Goal: Information Seeking & Learning: Learn about a topic

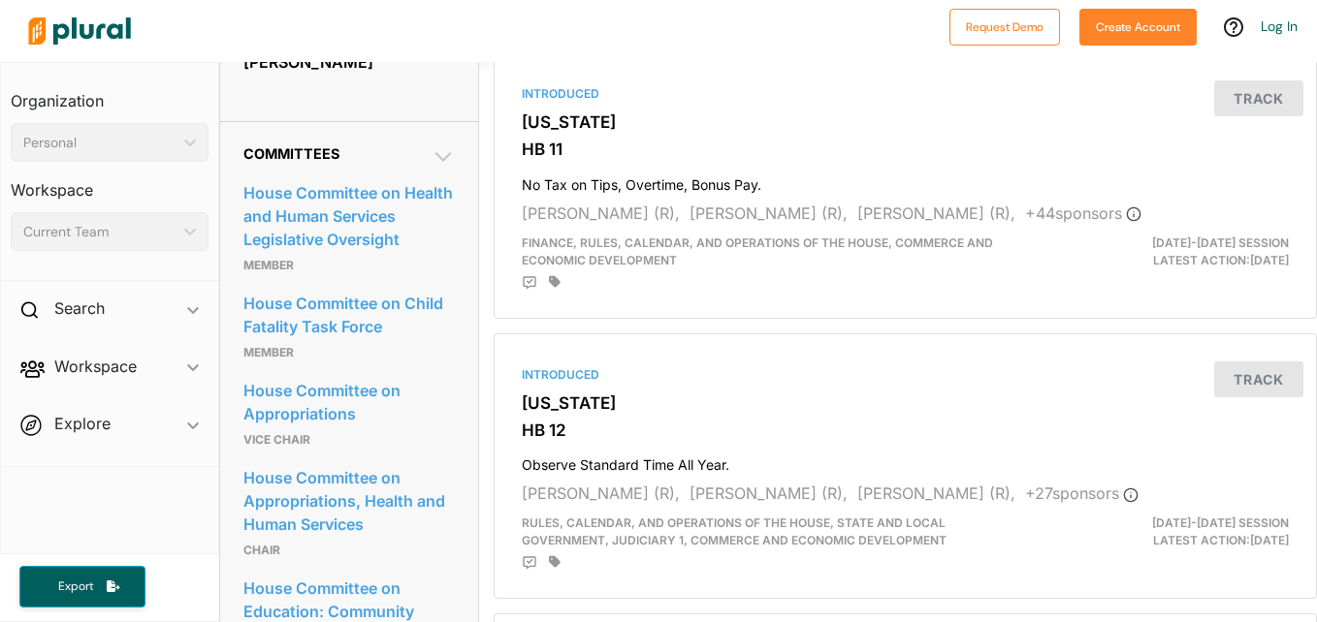
scroll to position [873, 0]
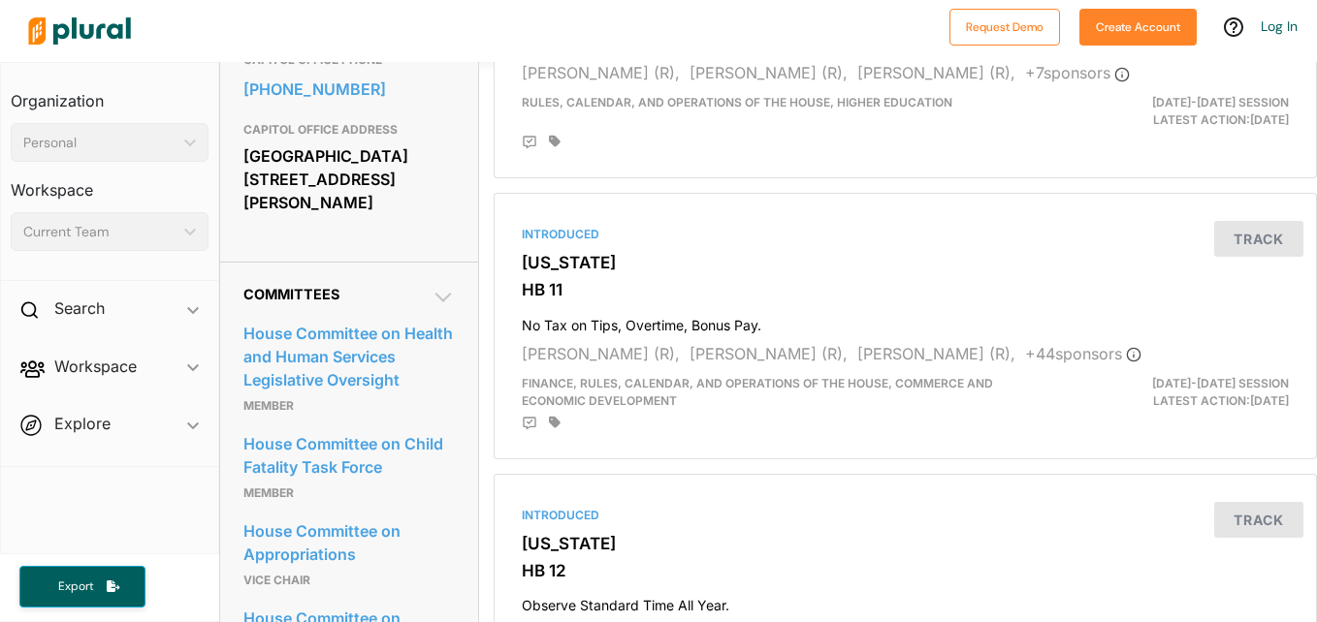
click at [437, 294] on icon at bounding box center [442, 298] width 16 height 10
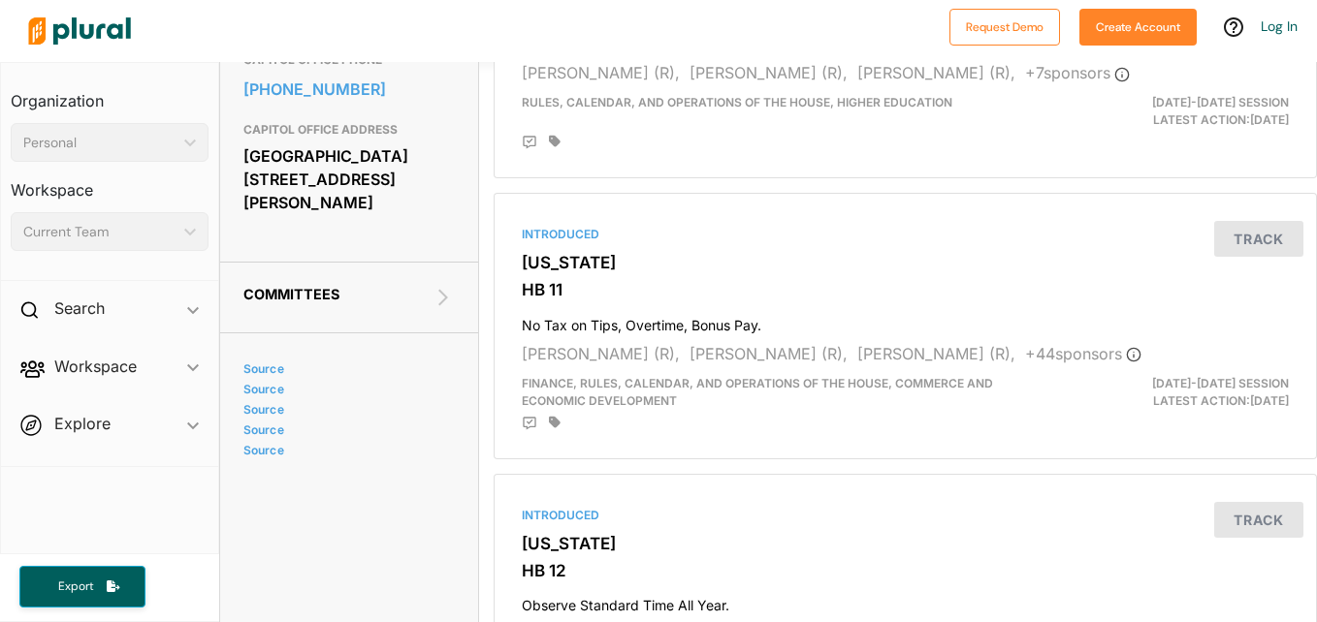
click at [456, 295] on div "Committees House Committee on Health and Human Services Legislative Oversight M…" at bounding box center [349, 298] width 258 height 72
click at [443, 287] on icon at bounding box center [442, 297] width 23 height 23
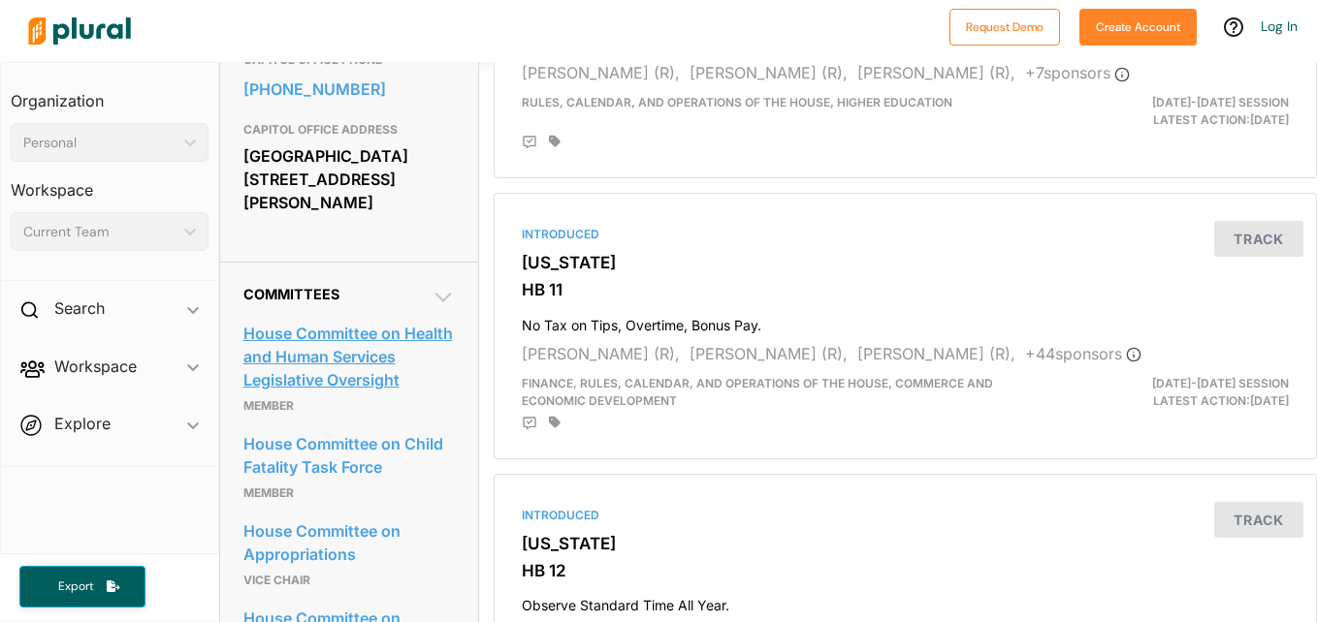
click at [260, 373] on link "House Committee on Health and Human Services Legislative Oversight" at bounding box center [348, 357] width 211 height 76
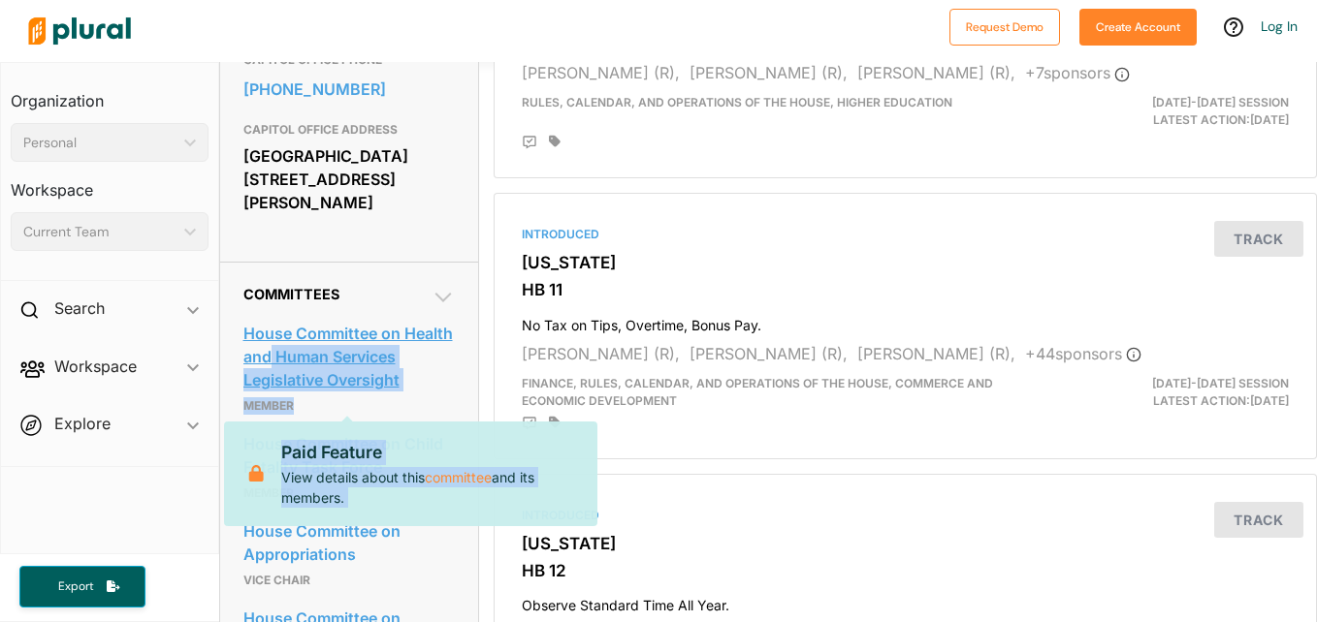
drag, startPoint x: 409, startPoint y: 419, endPoint x: 326, endPoint y: 342, distance: 113.2
click at [326, 342] on div "House Committee on Health and Human Services Legislative Oversight Paid Feature…" at bounding box center [348, 368] width 211 height 111
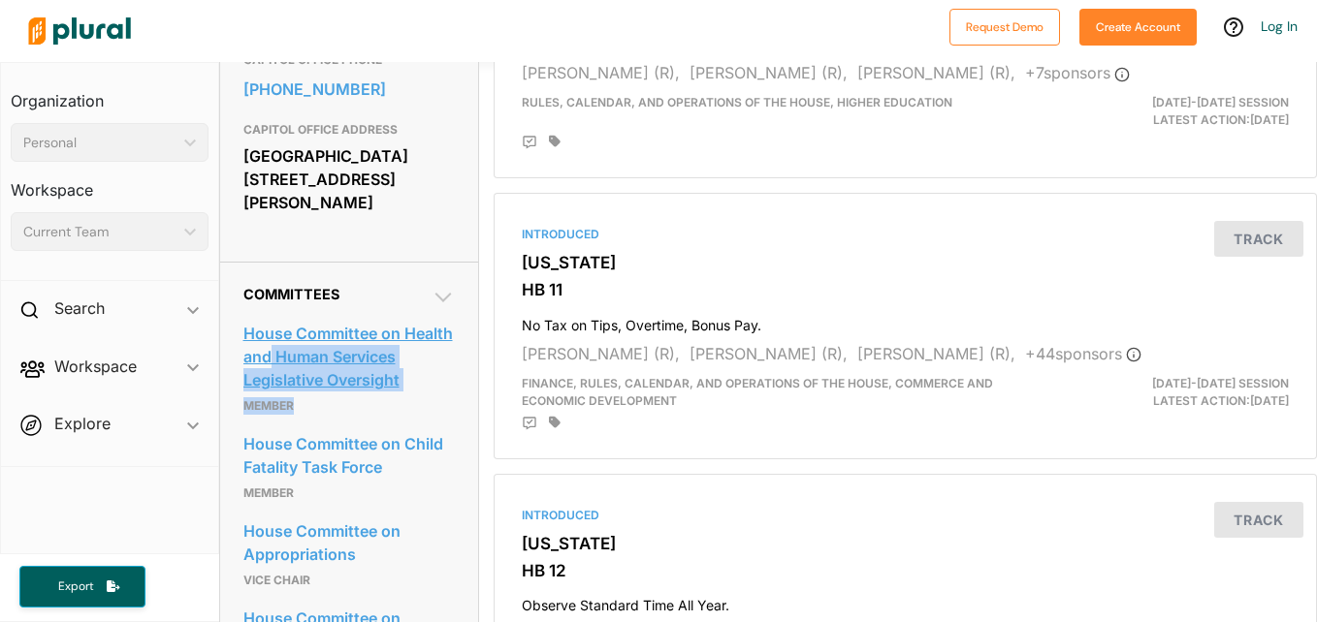
drag, startPoint x: 326, startPoint y: 342, endPoint x: 359, endPoint y: 404, distance: 70.3
click at [360, 418] on p "Member" at bounding box center [348, 406] width 211 height 23
drag, startPoint x: 255, startPoint y: 421, endPoint x: 334, endPoint y: 361, distance: 98.9
click at [334, 361] on div "House Committee on Health and Human Services Legislative Oversight Member" at bounding box center [348, 368] width 211 height 111
copy div "Human Services Legislative Oversight M"
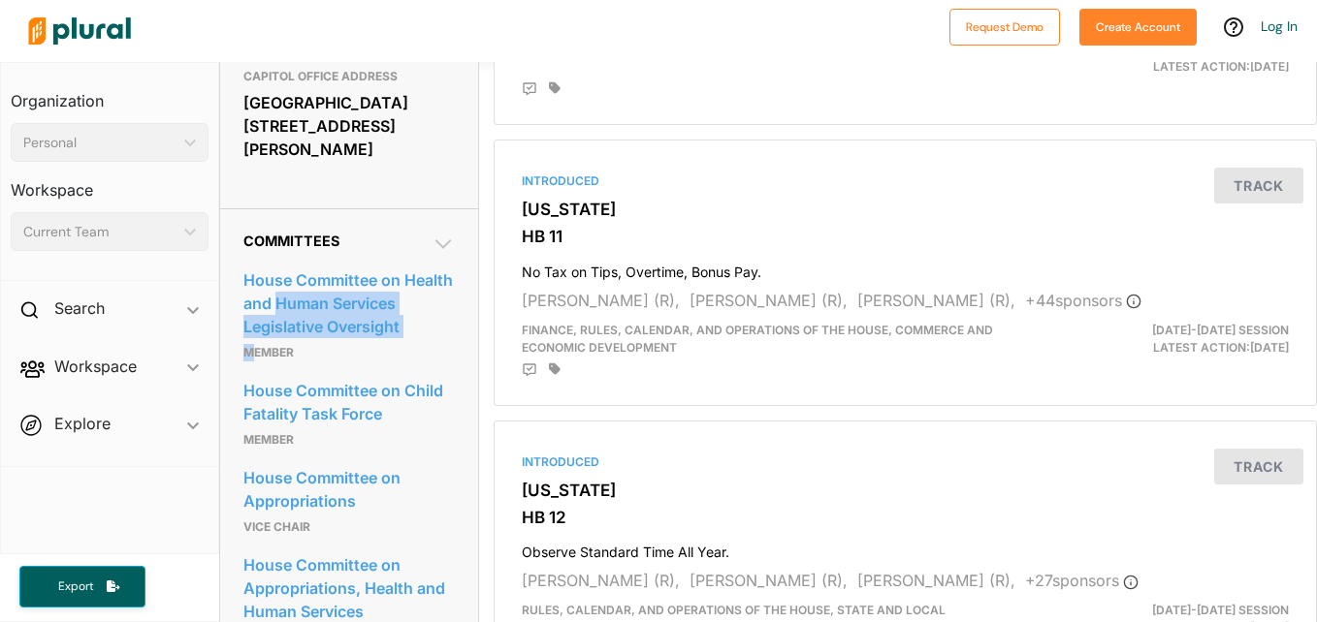
scroll to position [969, 0]
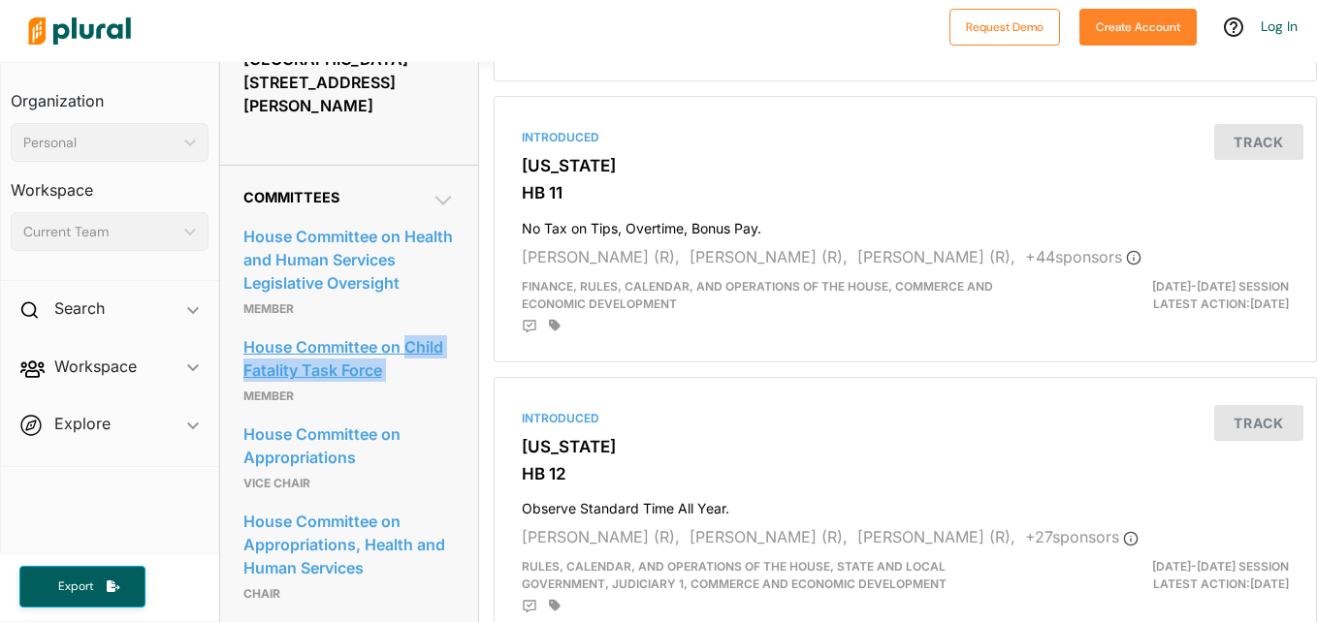
drag, startPoint x: 244, startPoint y: 411, endPoint x: 402, endPoint y: 369, distance: 163.4
click at [402, 369] on div "House Committee on Child Fatality Task Force Member" at bounding box center [348, 370] width 211 height 87
copy link "Child Fatality Task Force"
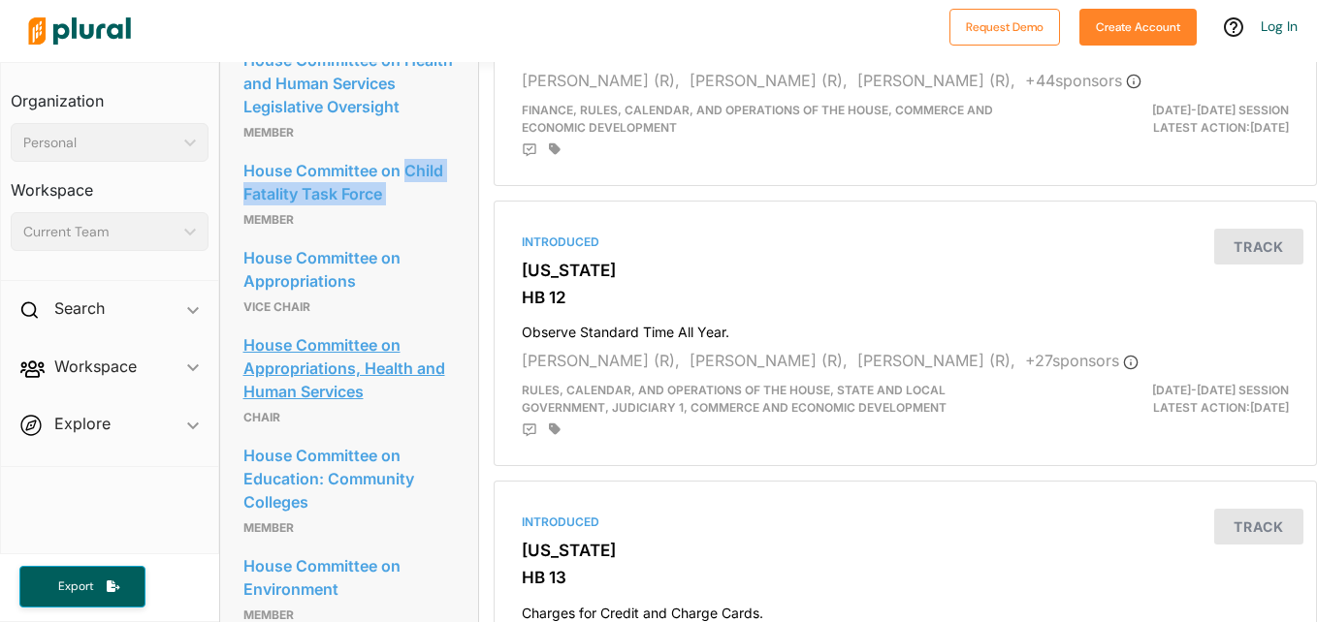
scroll to position [1163, 0]
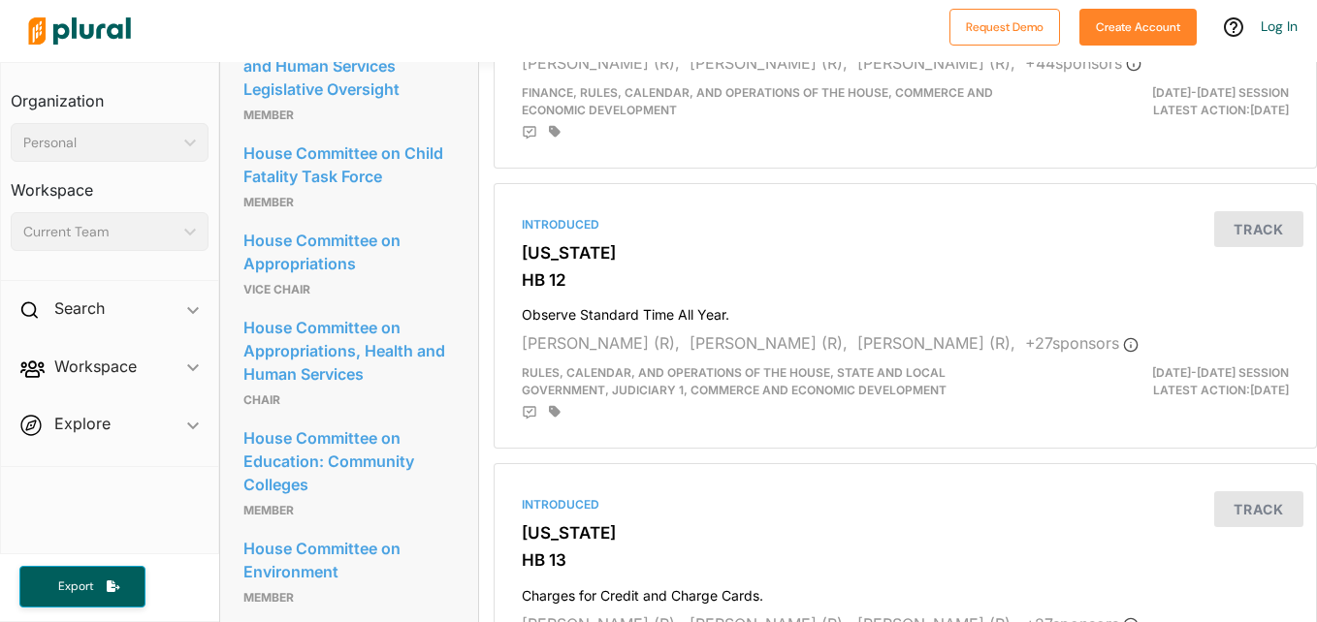
click at [243, 302] on p "Vice Chair" at bounding box center [348, 289] width 211 height 23
drag, startPoint x: 244, startPoint y: 302, endPoint x: 247, endPoint y: 278, distance: 24.4
click at [247, 278] on div "House Committee on Appropriations Vice Chair" at bounding box center [348, 263] width 211 height 87
copy link "Appropriations"
drag, startPoint x: 245, startPoint y: 414, endPoint x: 244, endPoint y: 371, distance: 42.7
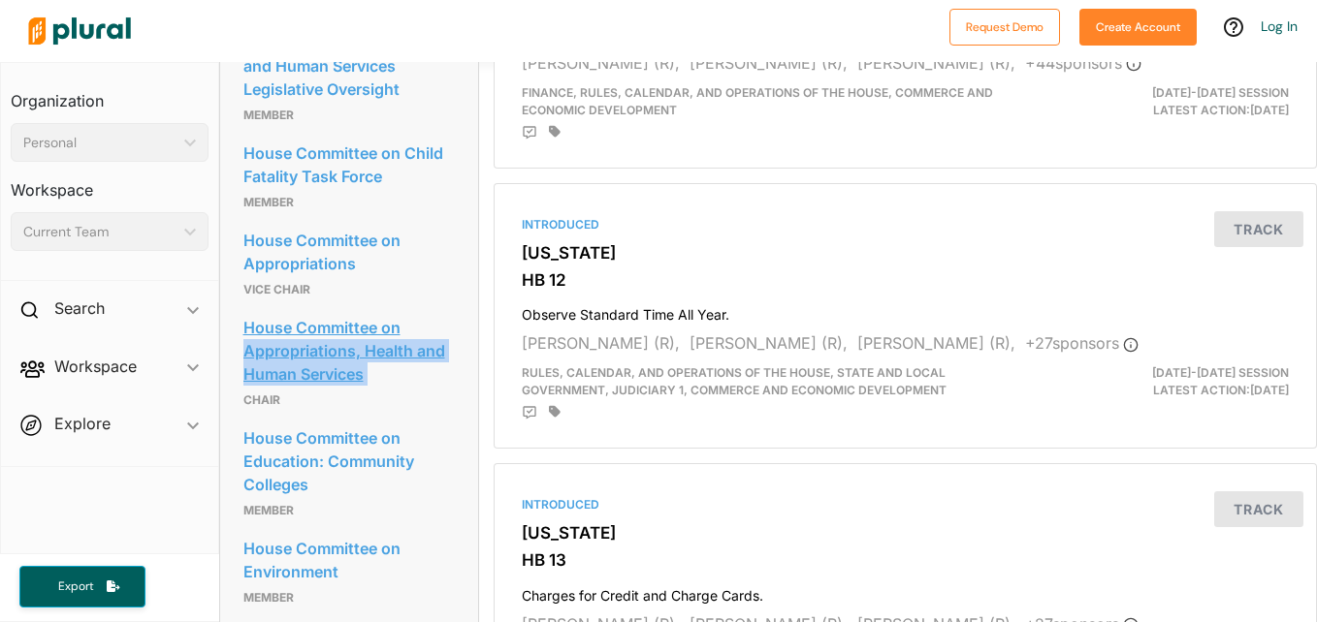
click at [244, 371] on div "House Committee on Appropriations, Health and Human Services Chair" at bounding box center [348, 362] width 211 height 111
copy link "Appropriations, Health and Human Services"
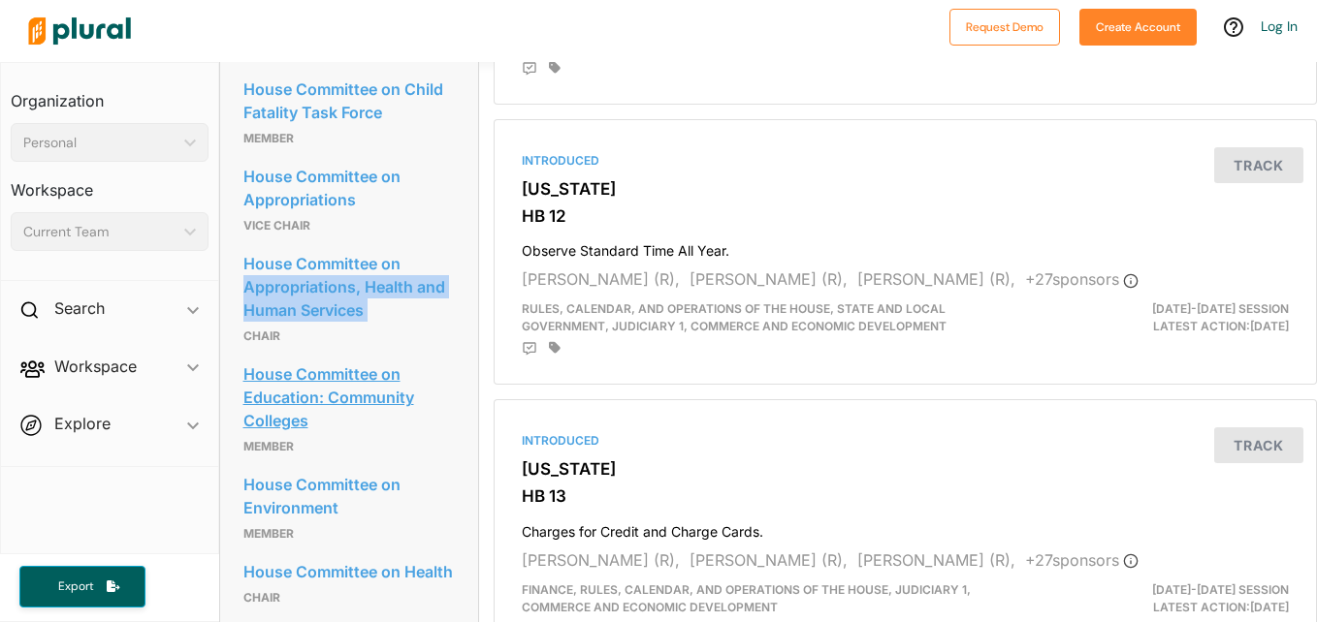
scroll to position [1260, 0]
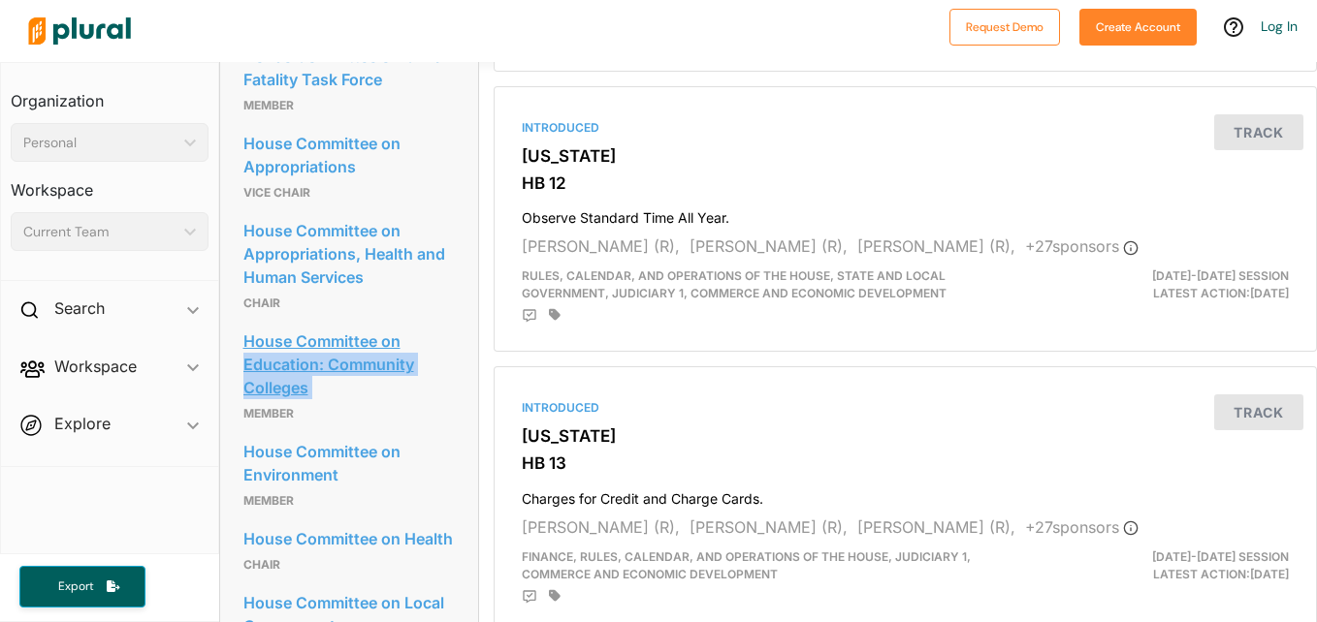
drag, startPoint x: 243, startPoint y: 431, endPoint x: 245, endPoint y: 386, distance: 45.6
click at [245, 386] on div "House Committee on Education: Community Colleges Member" at bounding box center [348, 376] width 211 height 111
copy link "Education: Community Colleges"
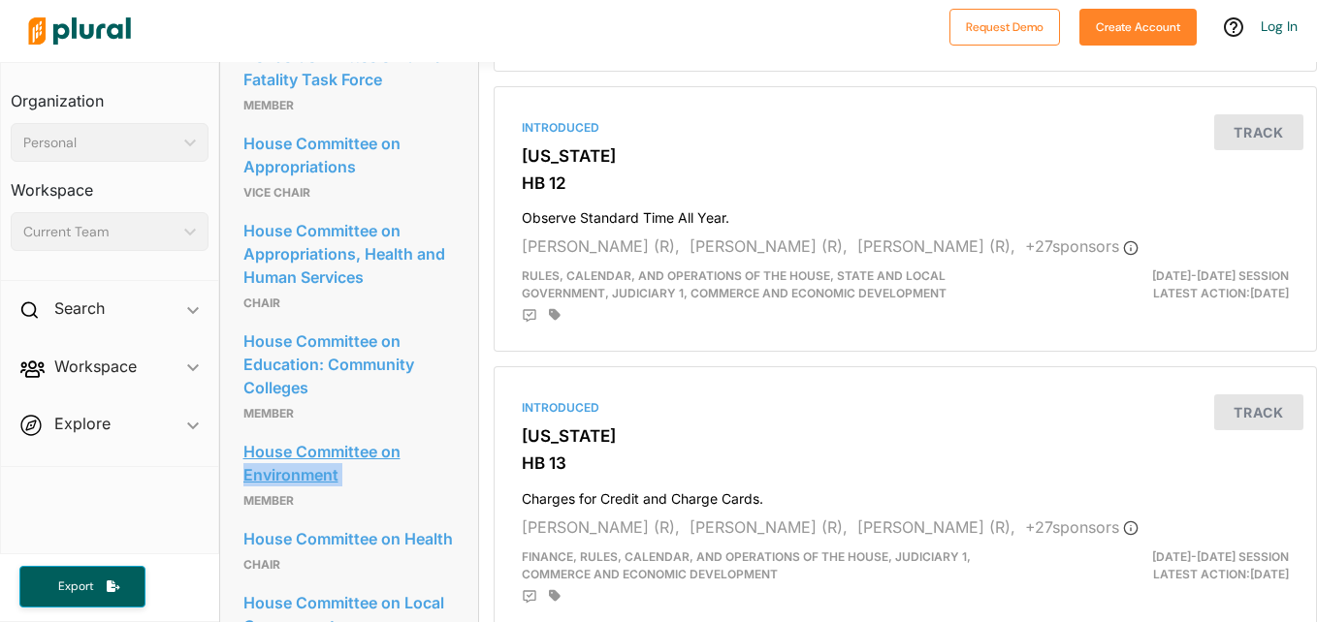
drag, startPoint x: 244, startPoint y: 515, endPoint x: 246, endPoint y: 496, distance: 18.5
click at [246, 496] on div "House Committee on Environment Member" at bounding box center [348, 474] width 211 height 87
copy link "Environment"
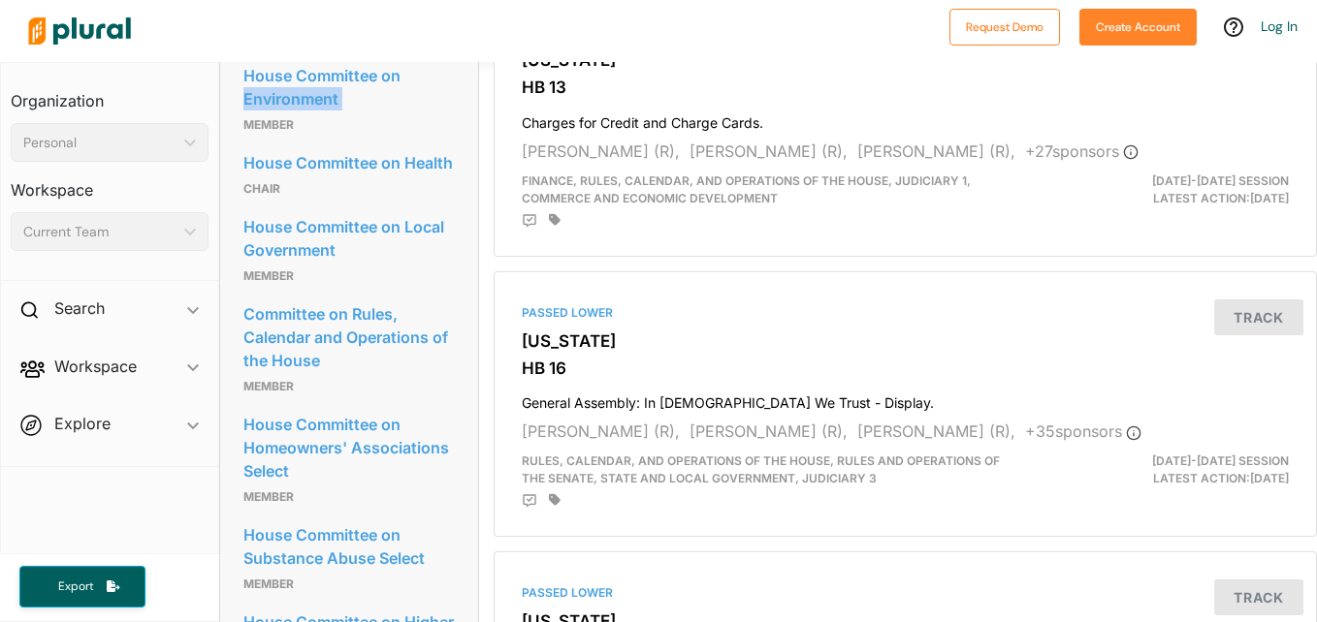
scroll to position [1648, 0]
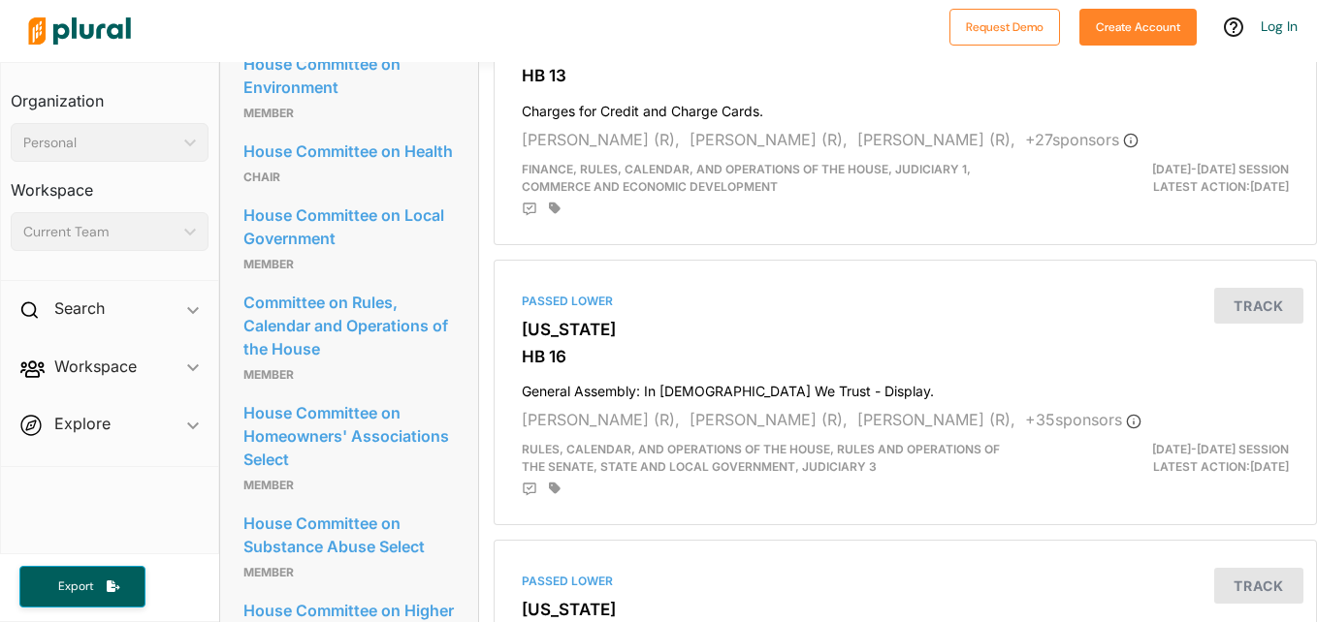
drag, startPoint x: 243, startPoint y: 215, endPoint x: 260, endPoint y: 215, distance: 16.5
click at [245, 189] on p "Chair" at bounding box center [348, 177] width 211 height 23
drag, startPoint x: 276, startPoint y: 217, endPoint x: 247, endPoint y: 177, distance: 49.3
click at [247, 177] on div "House Committee on Health Chair" at bounding box center [348, 163] width 211 height 64
copy div "House Committee on Health Chair"
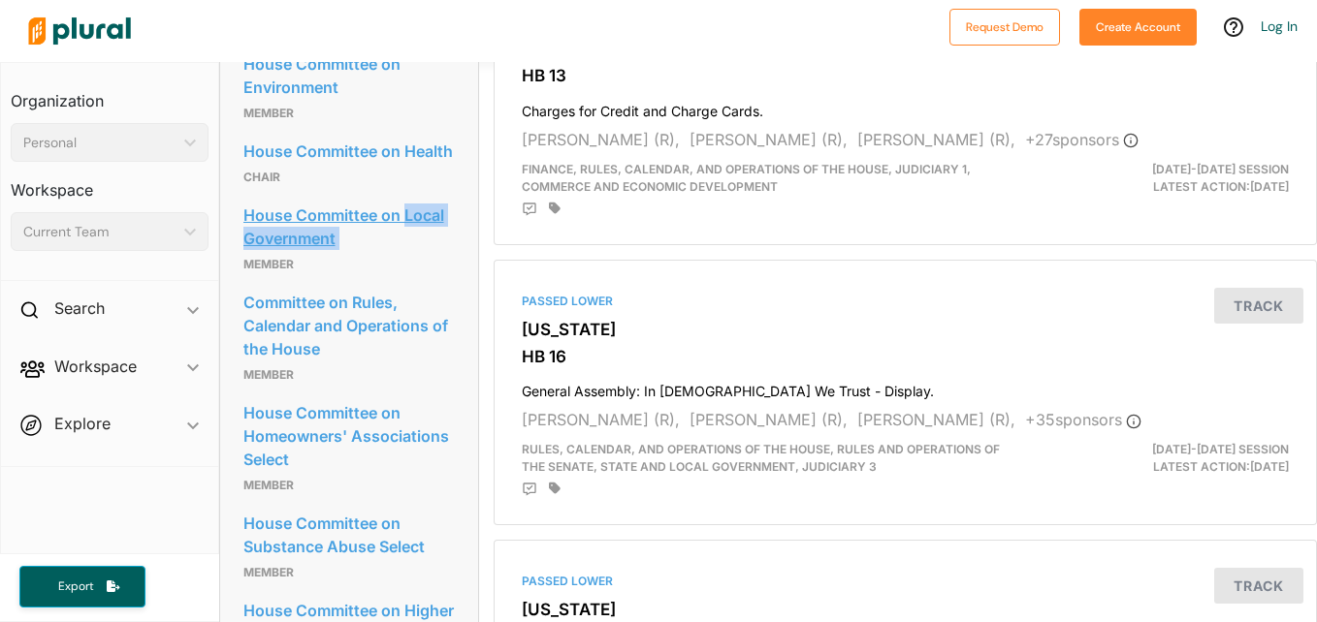
drag, startPoint x: 243, startPoint y: 303, endPoint x: 403, endPoint y: 260, distance: 165.8
click at [403, 260] on div "House Committee on Local Government Member" at bounding box center [348, 238] width 211 height 87
copy link "Local Government"
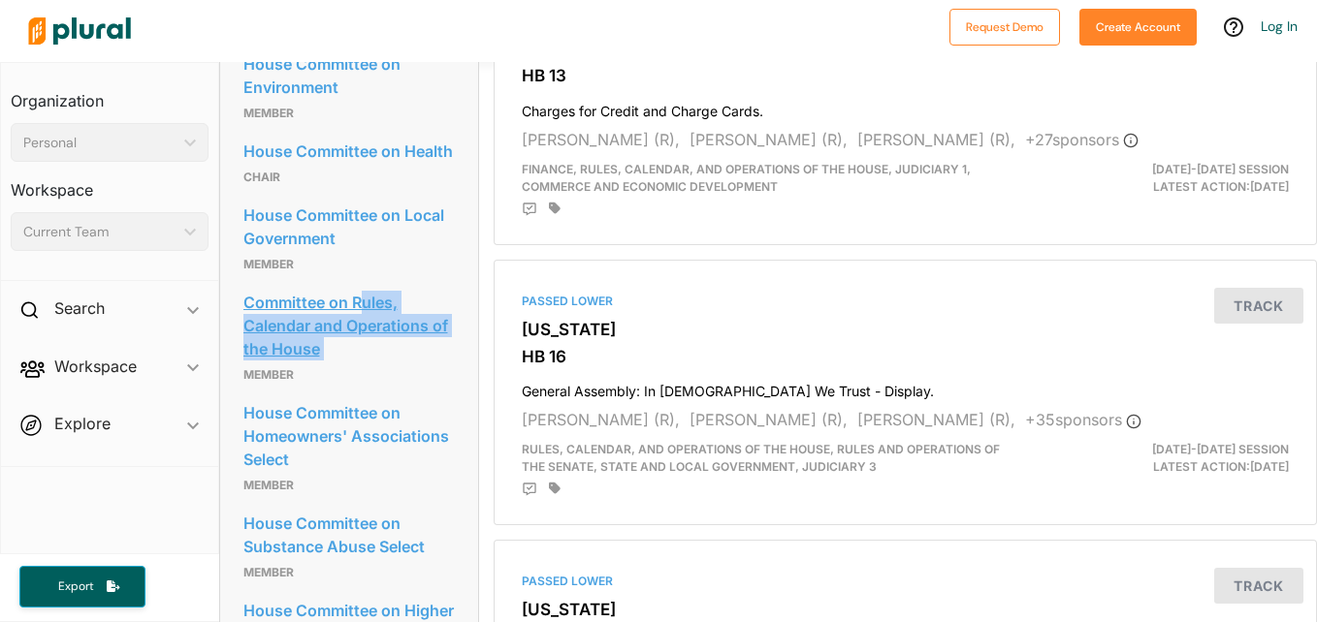
drag, startPoint x: 244, startPoint y: 412, endPoint x: 355, endPoint y: 339, distance: 132.3
click at [355, 339] on div "Committee on Rules, Calendar and Operations of the House Member" at bounding box center [348, 337] width 211 height 111
copy link "Rules, Calendar and Operations of the House"
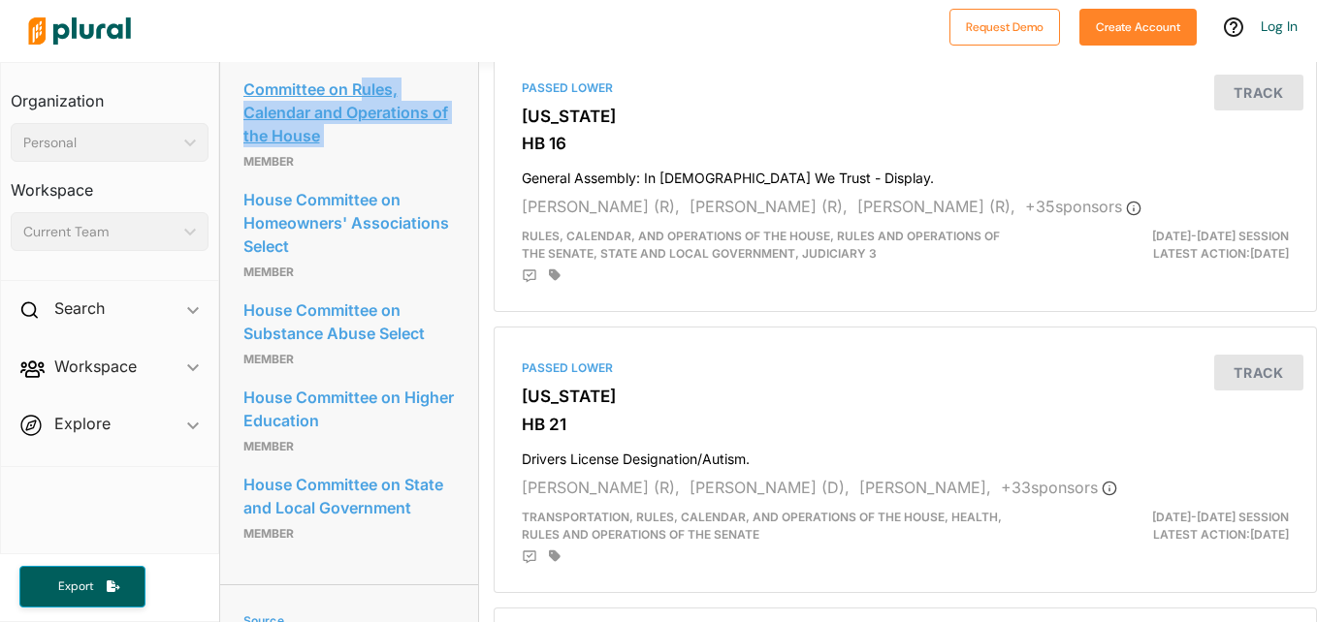
scroll to position [1842, 0]
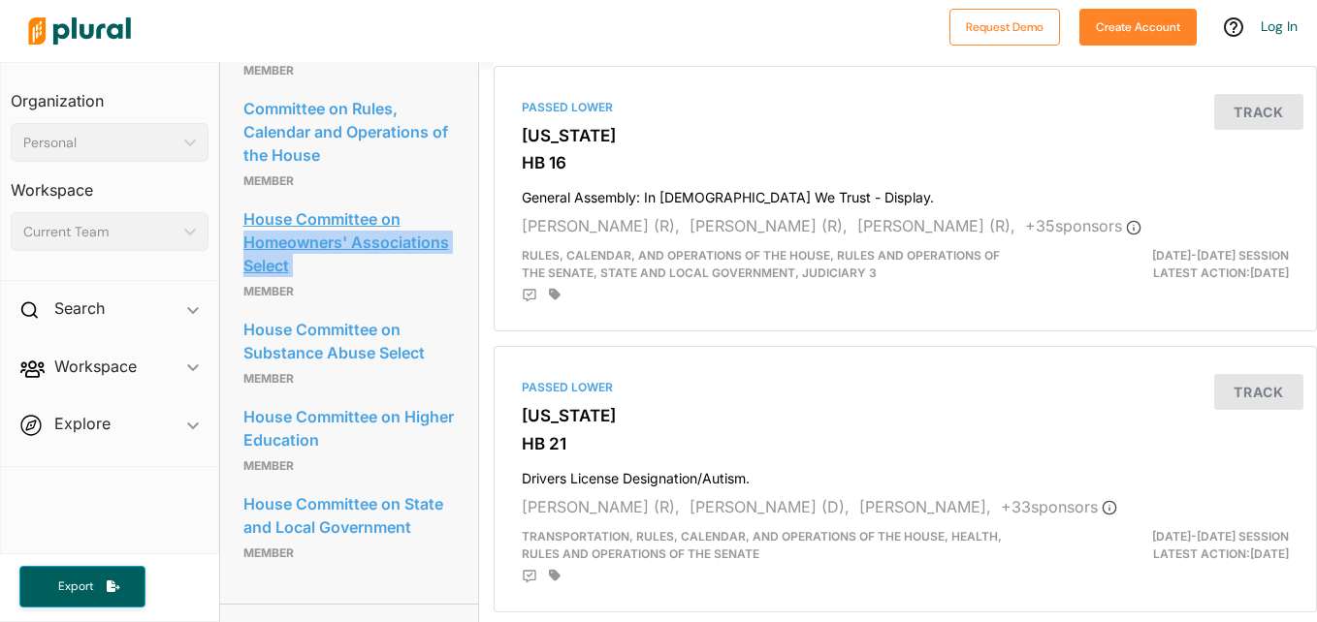
drag, startPoint x: 242, startPoint y: 334, endPoint x: 246, endPoint y: 285, distance: 48.6
click at [246, 285] on div "House Committee on Homeowners' Associations Select Member" at bounding box center [348, 254] width 211 height 111
copy link "Homeowners' Associations Select"
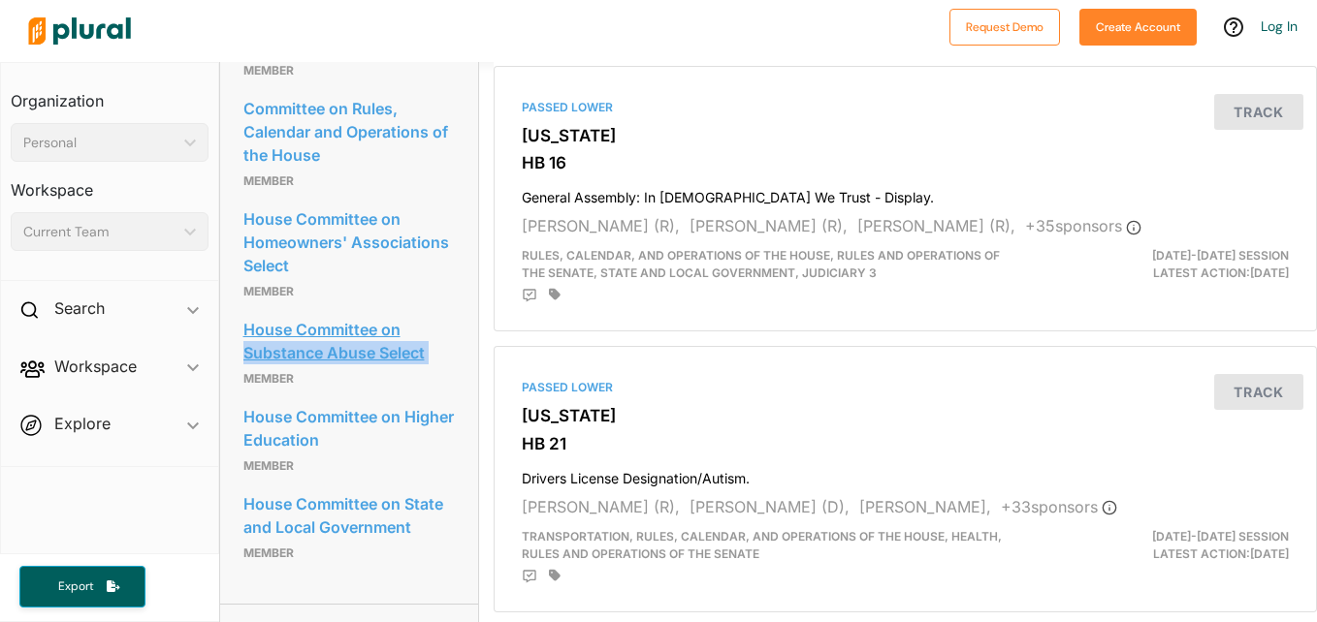
drag, startPoint x: 242, startPoint y: 418, endPoint x: 246, endPoint y: 399, distance: 18.8
click at [246, 397] on div "House Committee on Substance Abuse Select Member" at bounding box center [348, 352] width 211 height 87
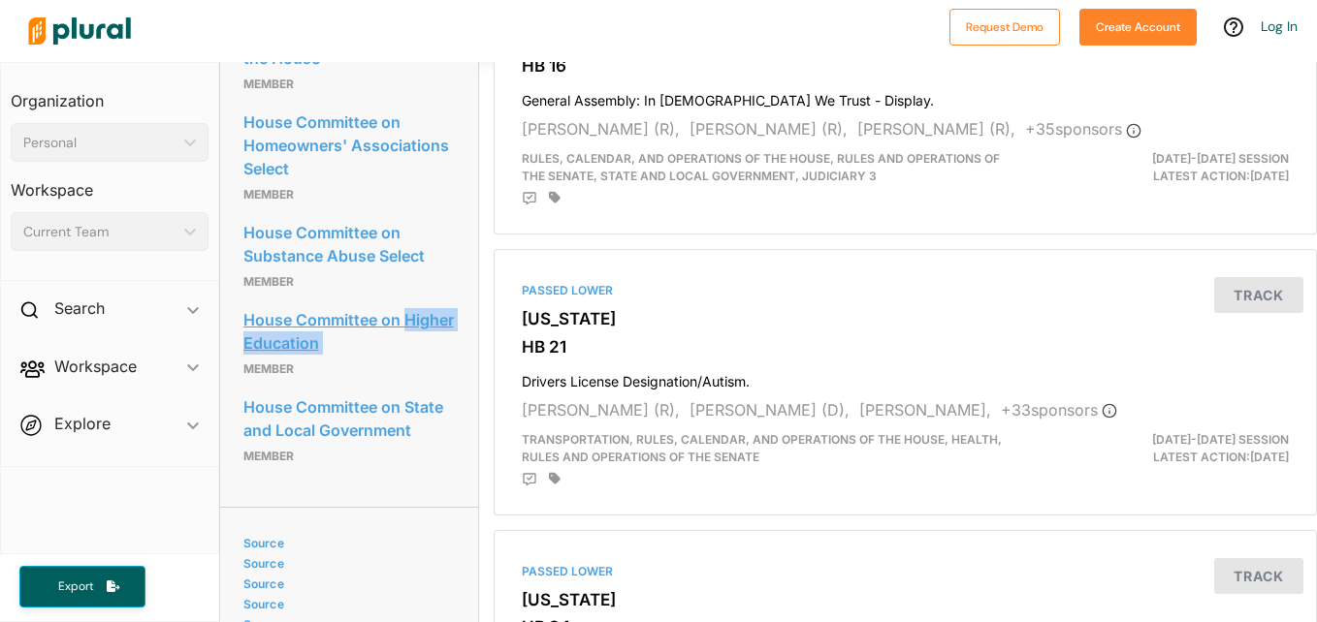
drag, startPoint x: 243, startPoint y: 409, endPoint x: 245, endPoint y: 386, distance: 23.3
click at [245, 386] on div "House Committee on Higher Education Member" at bounding box center [348, 343] width 211 height 87
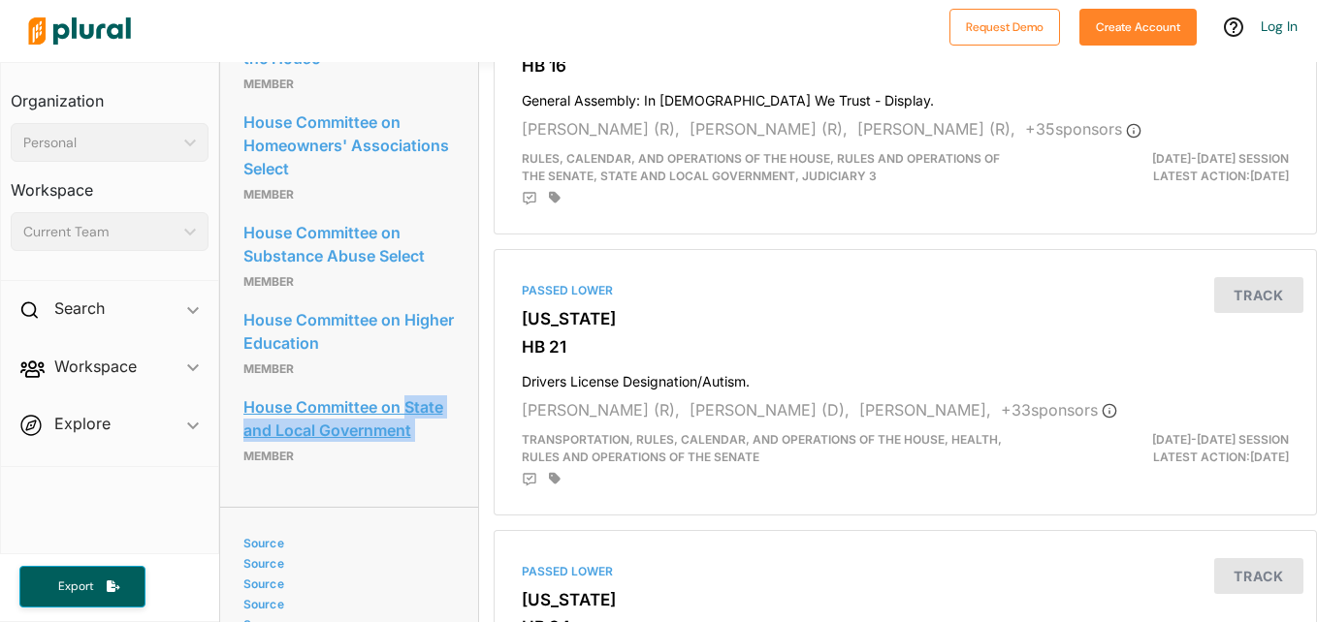
drag, startPoint x: 245, startPoint y: 494, endPoint x: 408, endPoint y: 455, distance: 167.7
click at [408, 455] on div "House Committee on State and Local Government Member" at bounding box center [348, 430] width 211 height 87
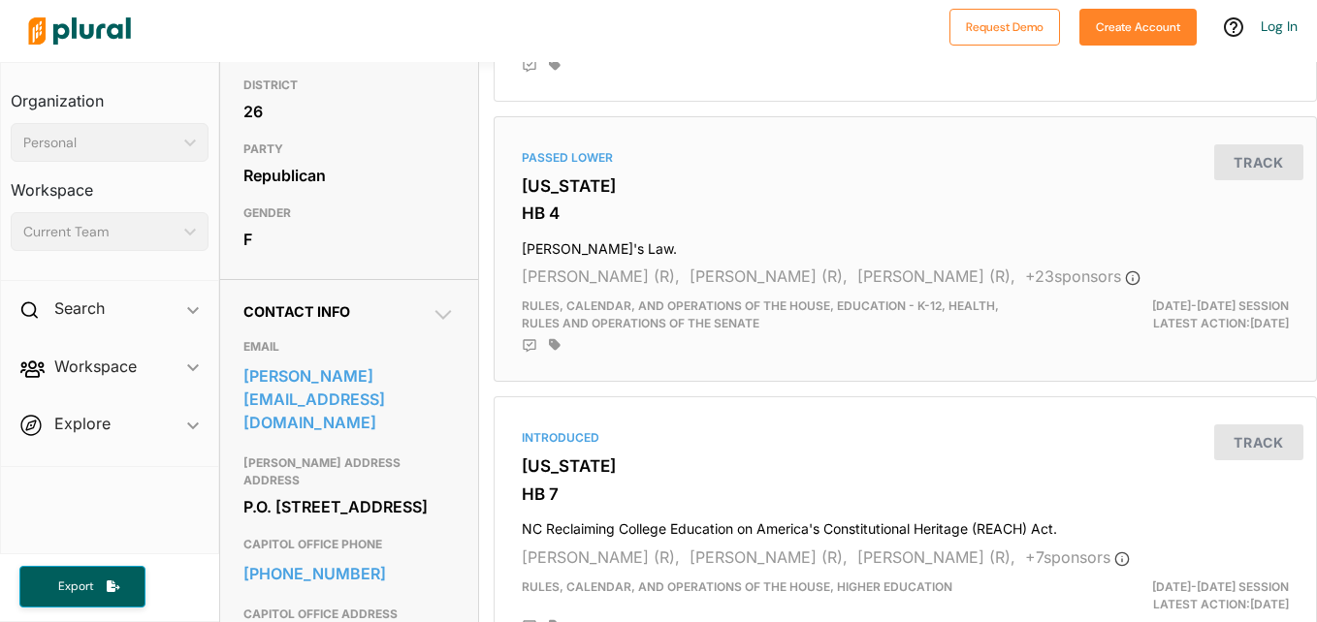
scroll to position [0, 0]
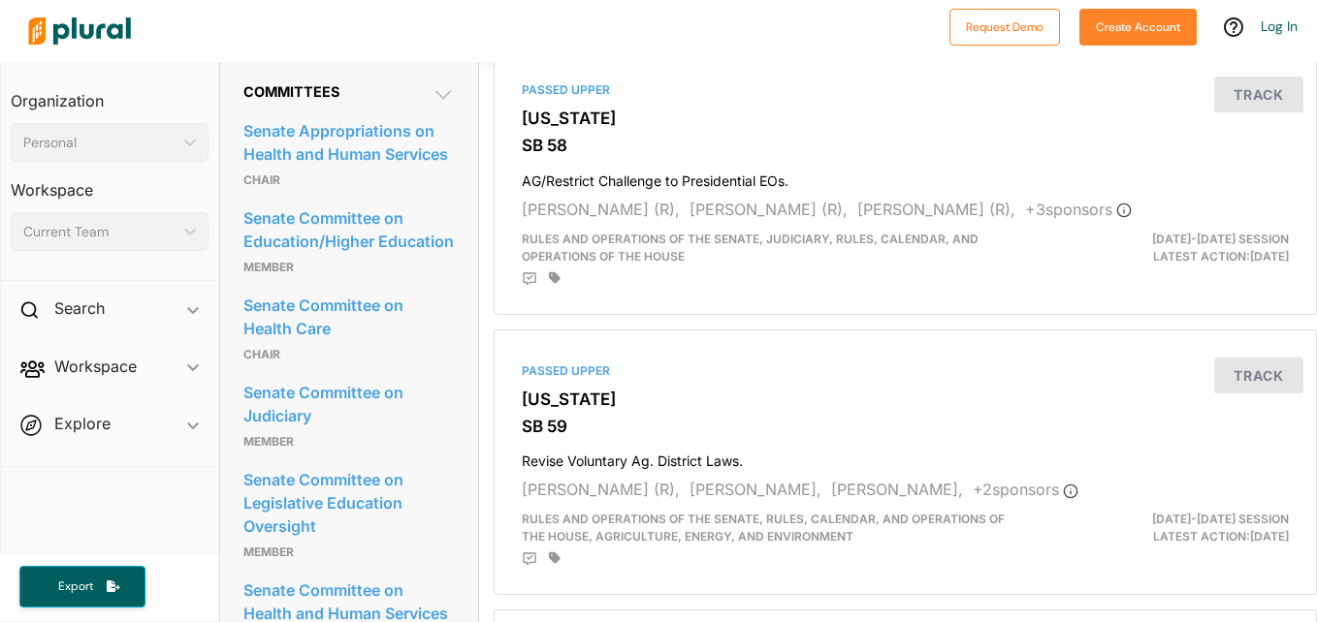
scroll to position [776, 0]
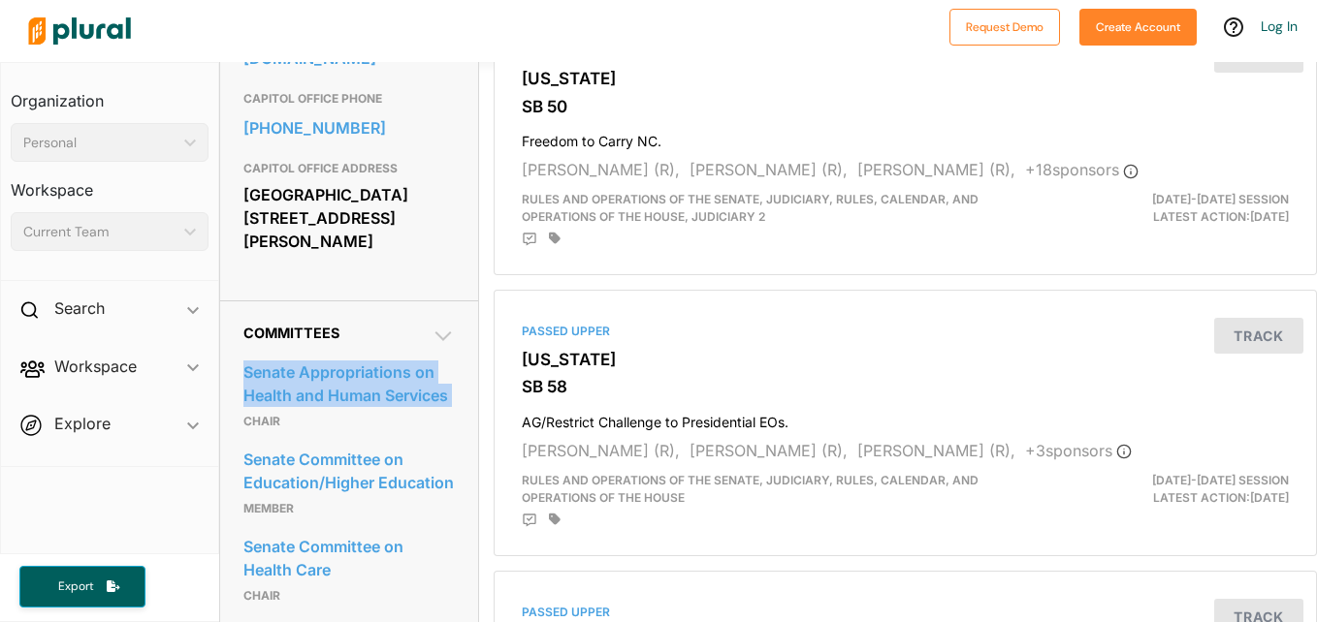
drag, startPoint x: 242, startPoint y: 411, endPoint x: 241, endPoint y: 343, distance: 67.9
copy link "Senate Appropriations on Health and Human Services"
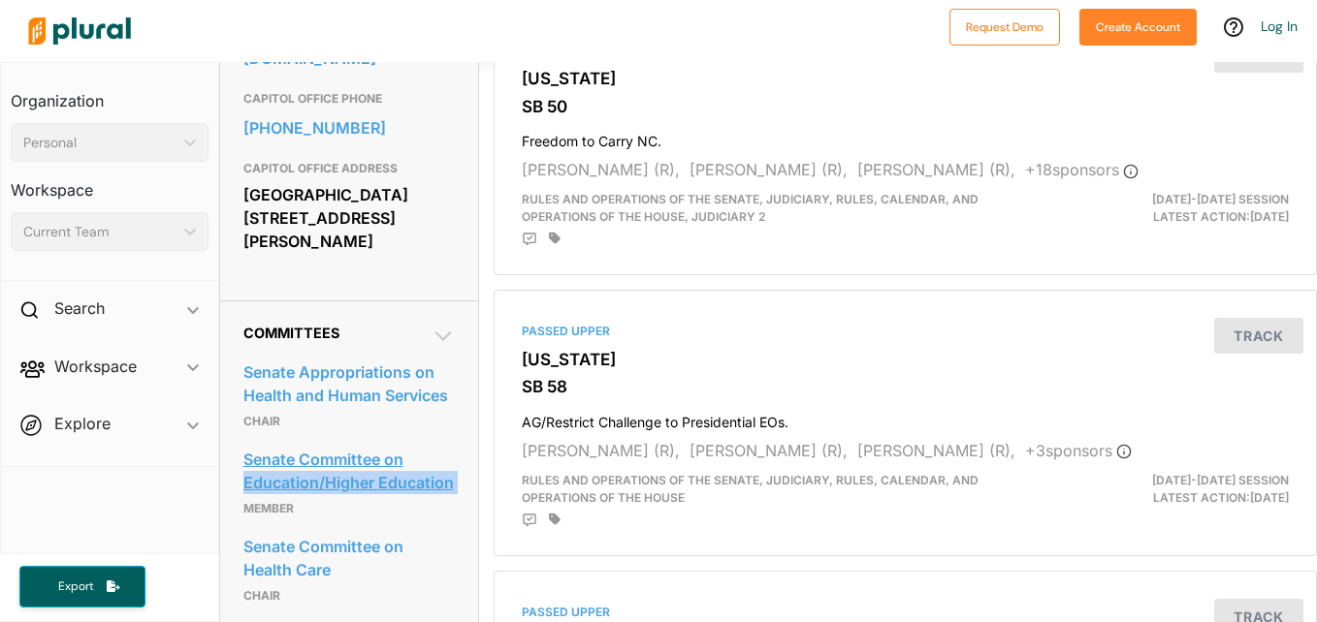
drag, startPoint x: 245, startPoint y: 520, endPoint x: 247, endPoint y: 470, distance: 49.5
click at [247, 470] on div "Senate Committee on Education/Higher Education member" at bounding box center [348, 482] width 211 height 87
copy link "Education/Higher Education"
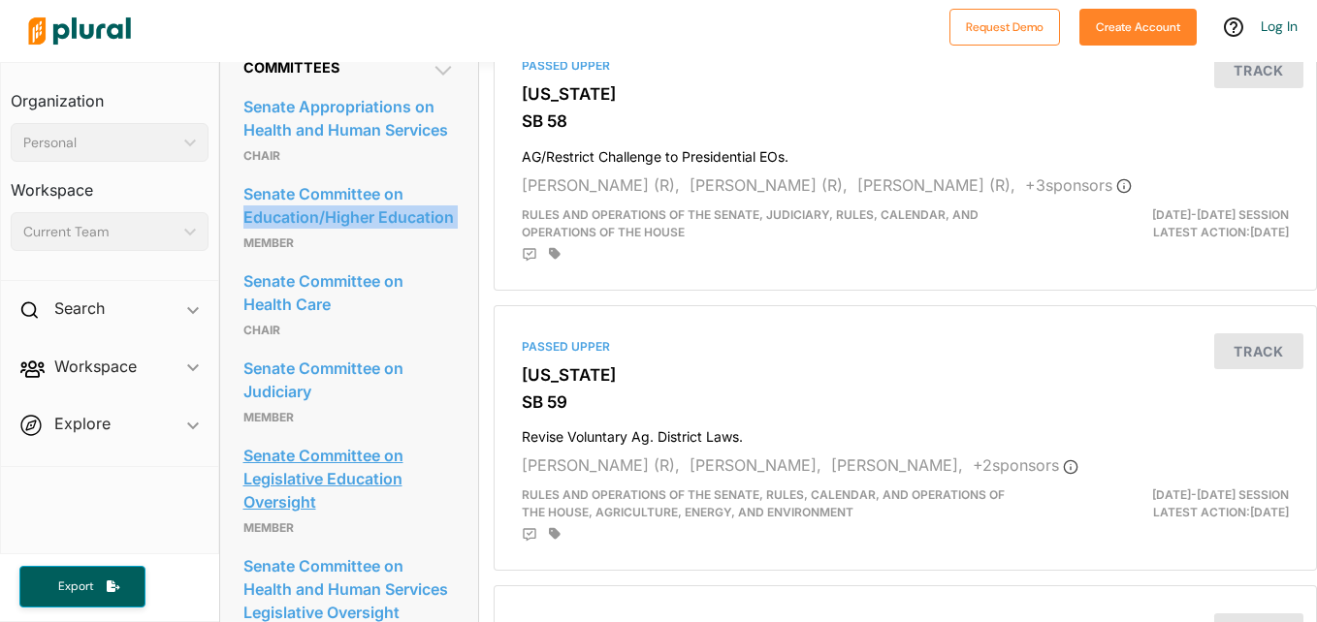
scroll to position [1066, 0]
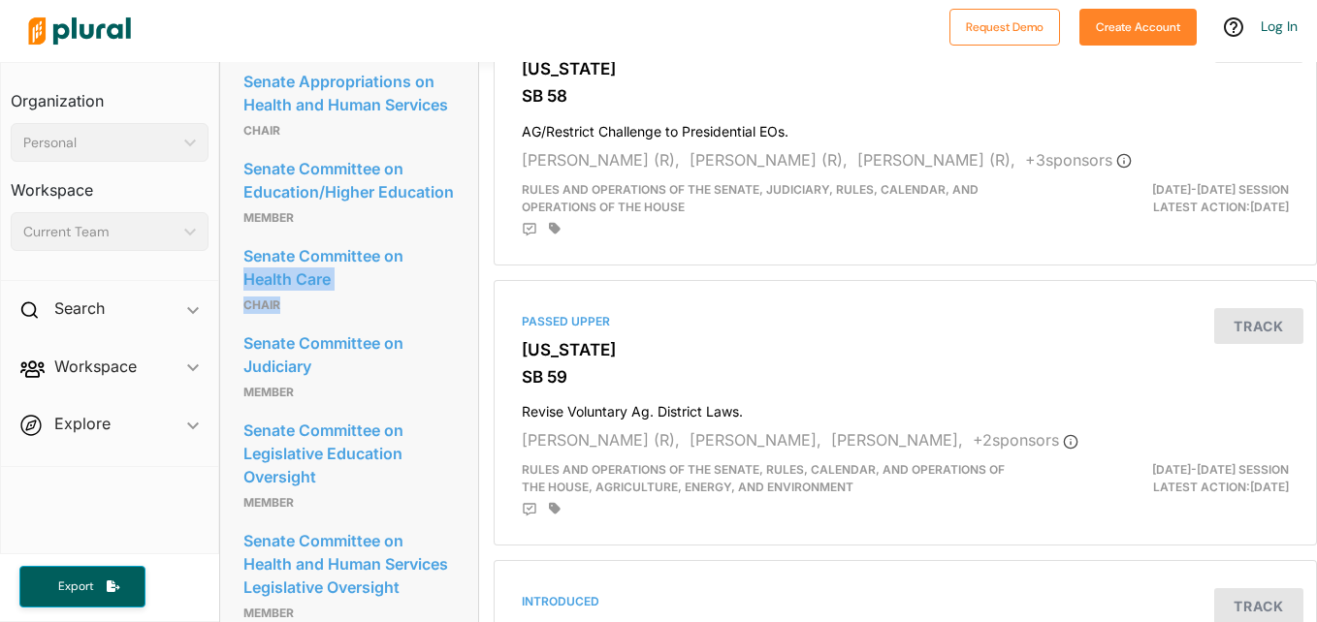
drag, startPoint x: 278, startPoint y: 318, endPoint x: 239, endPoint y: 289, distance: 48.5
click at [239, 289] on div "Committees Senate Appropriations on Health and Human Services Chair Senate Comm…" at bounding box center [349, 578] width 258 height 1137
copy div "Health Care Chair"
drag, startPoint x: 242, startPoint y: 402, endPoint x: 246, endPoint y: 379, distance: 23.6
click at [246, 379] on div "Senate Committee on Judiciary Member" at bounding box center [348, 366] width 211 height 87
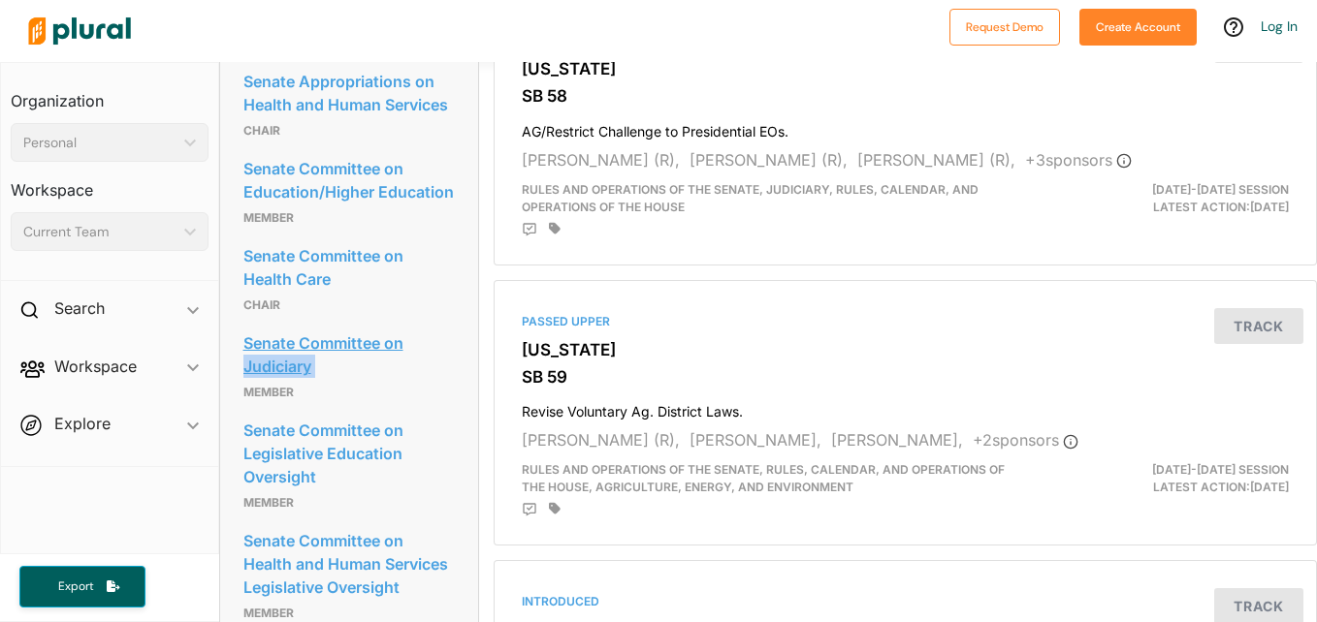
copy link "Judiciary"
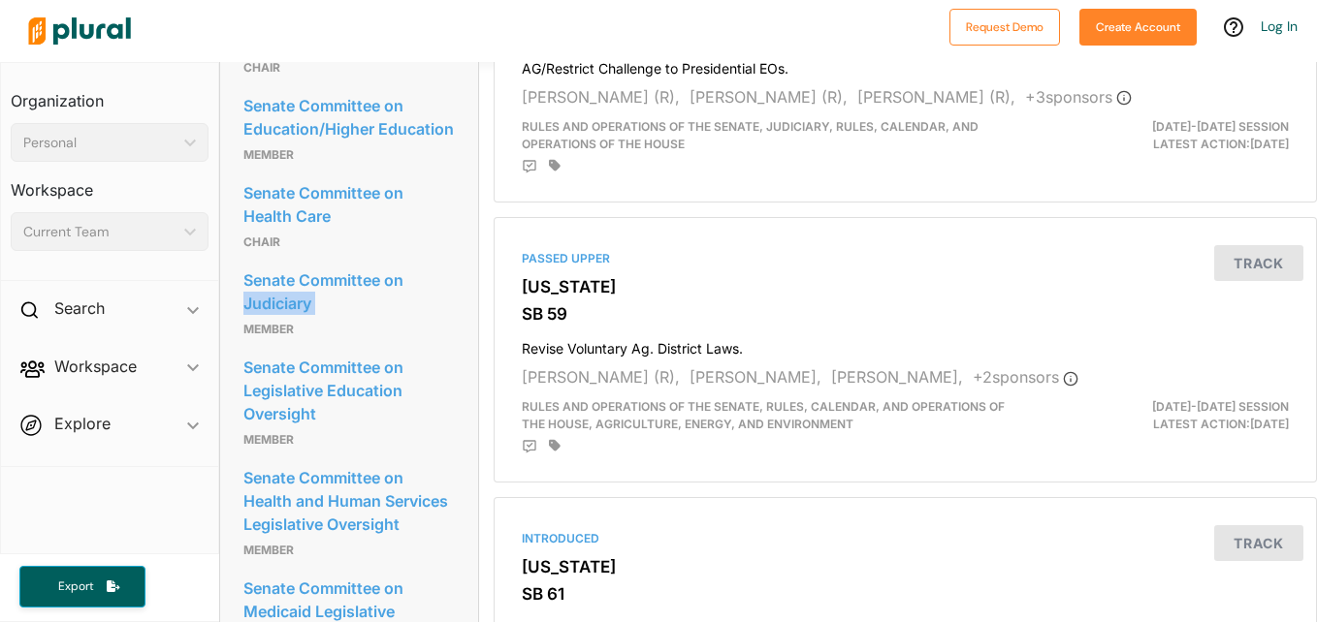
scroll to position [1163, 0]
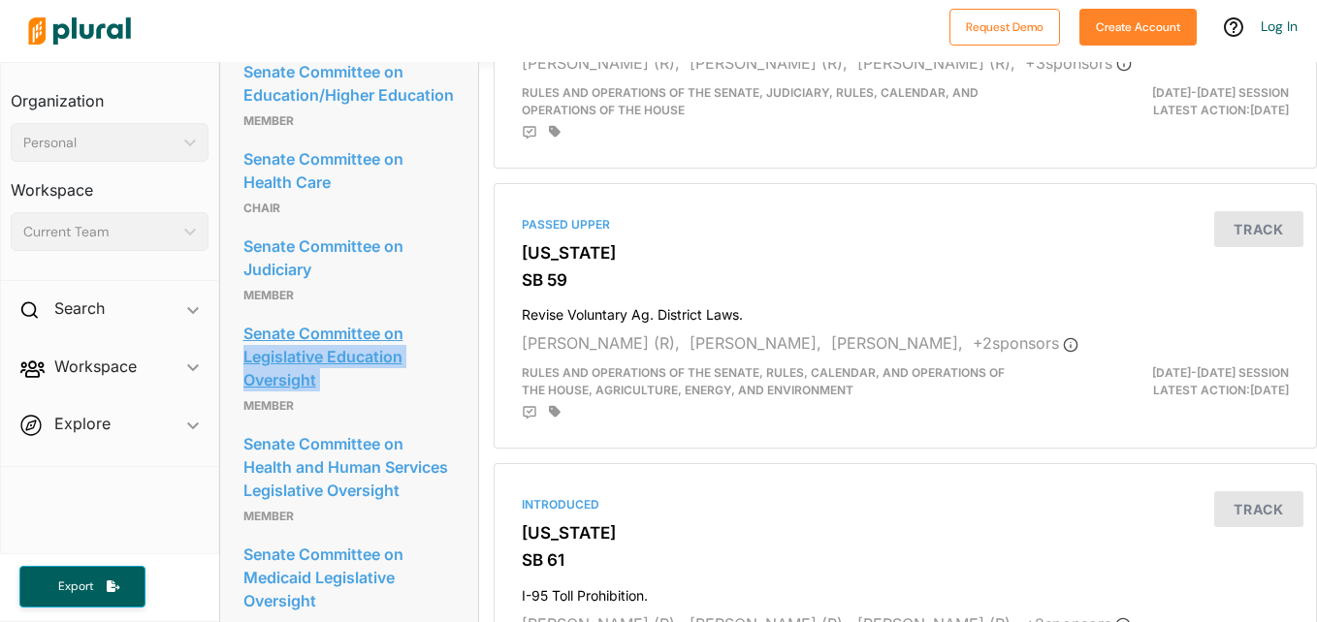
drag, startPoint x: 243, startPoint y: 414, endPoint x: 245, endPoint y: 372, distance: 41.7
click at [245, 372] on div "Senate Committee on Legislative Education Oversight Member" at bounding box center [348, 368] width 211 height 111
drag, startPoint x: 245, startPoint y: 372, endPoint x: 269, endPoint y: 369, distance: 23.4
copy link "Legislative Education Oversight"
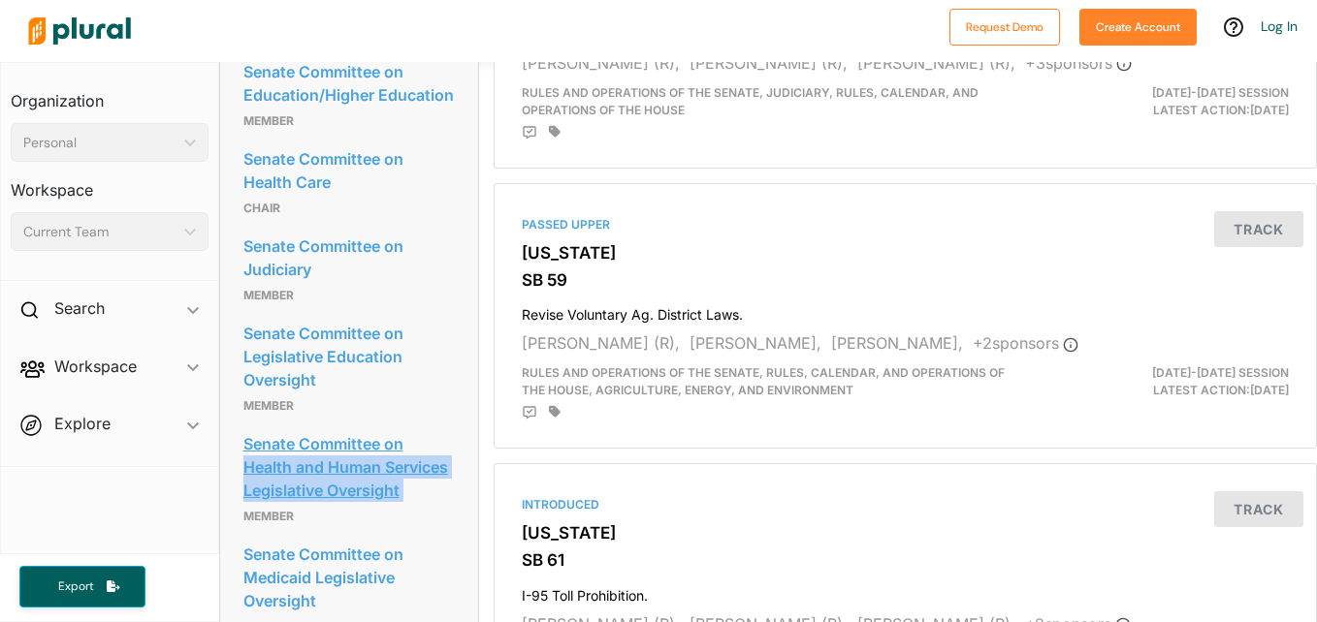
drag, startPoint x: 244, startPoint y: 553, endPoint x: 246, endPoint y: 483, distance: 69.8
click at [246, 483] on div "Senate Committee on Health and Human Services Legislative Oversight Member" at bounding box center [348, 479] width 211 height 111
drag, startPoint x: 246, startPoint y: 483, endPoint x: 261, endPoint y: 481, distance: 14.7
copy link "Health and Human Services Legislative Oversight"
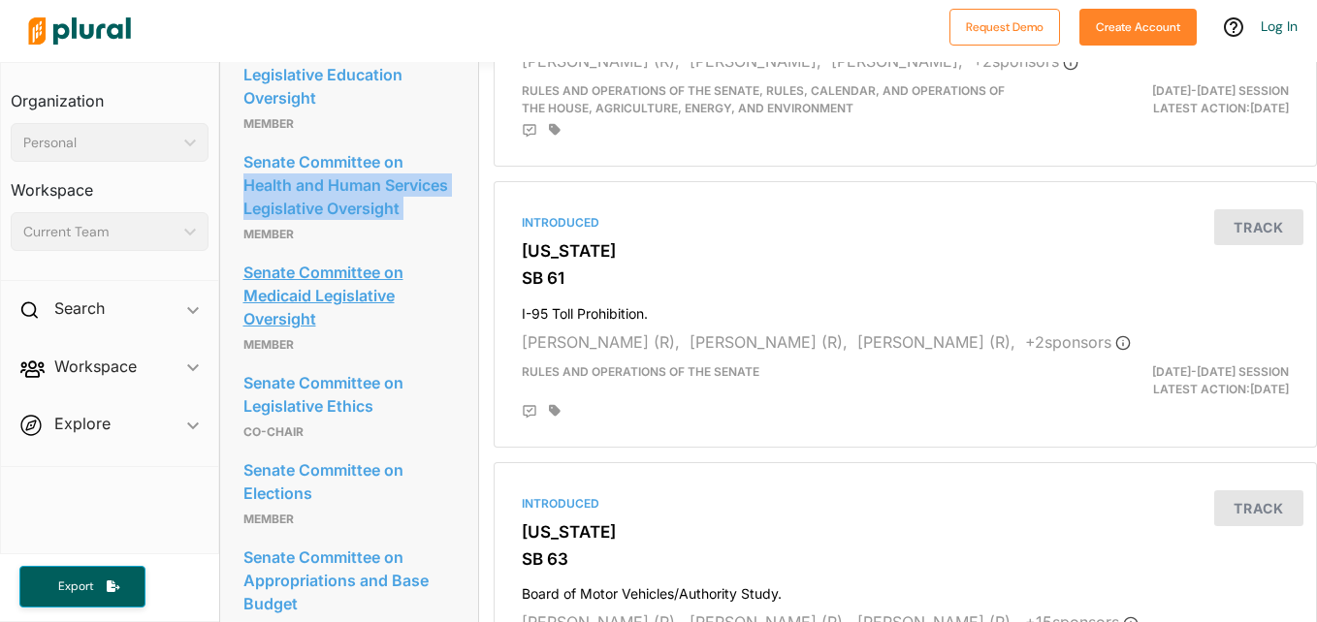
scroll to position [1454, 0]
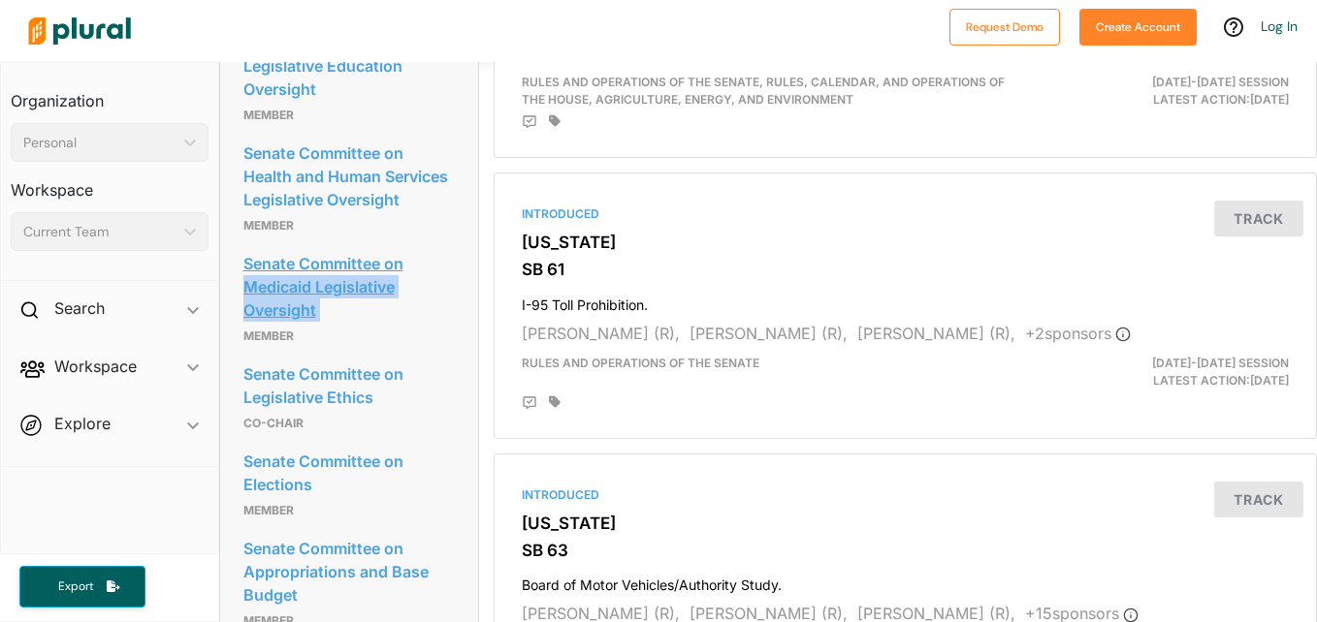
drag, startPoint x: 243, startPoint y: 368, endPoint x: 243, endPoint y: 330, distance: 38.8
click at [243, 330] on div "Senate Committee on Medicaid Legislative Oversight Member" at bounding box center [348, 298] width 211 height 111
copy link "Medicaid Legislative Oversight"
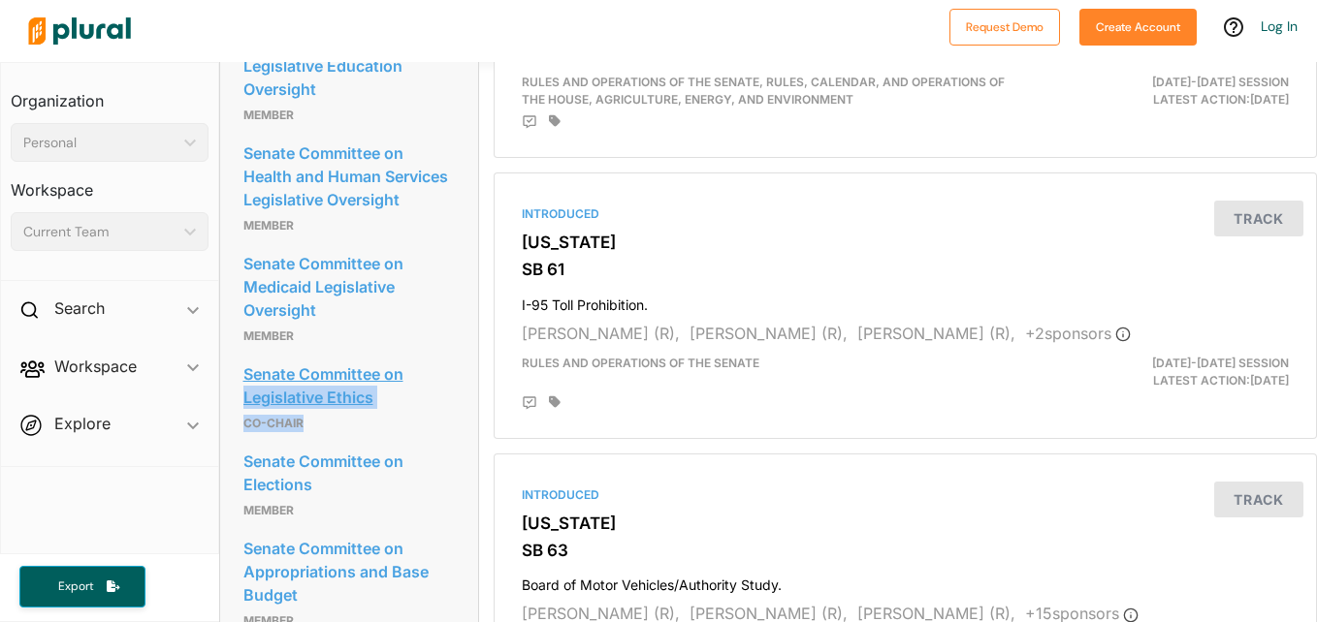
drag, startPoint x: 302, startPoint y: 461, endPoint x: 243, endPoint y: 433, distance: 65.1
click at [243, 433] on div "Senate Committee on Legislative Ethics Co-Chair" at bounding box center [348, 397] width 211 height 87
copy div "Legislative Ethics Co-Chair"
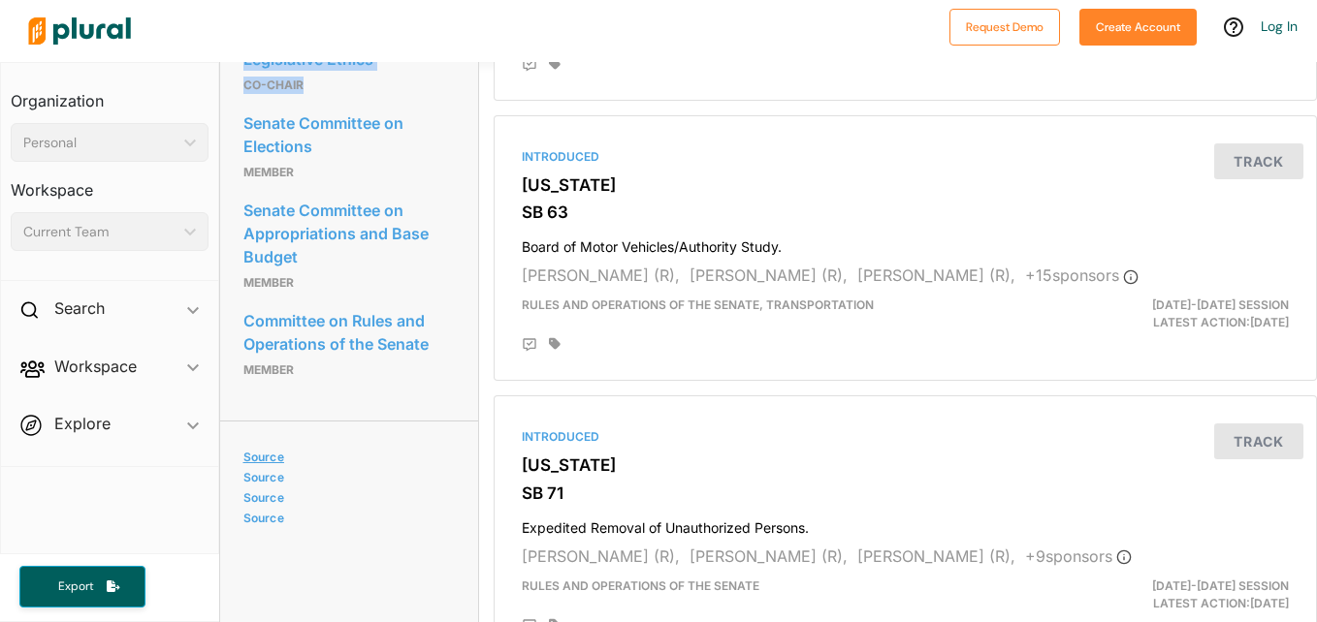
scroll to position [1745, 0]
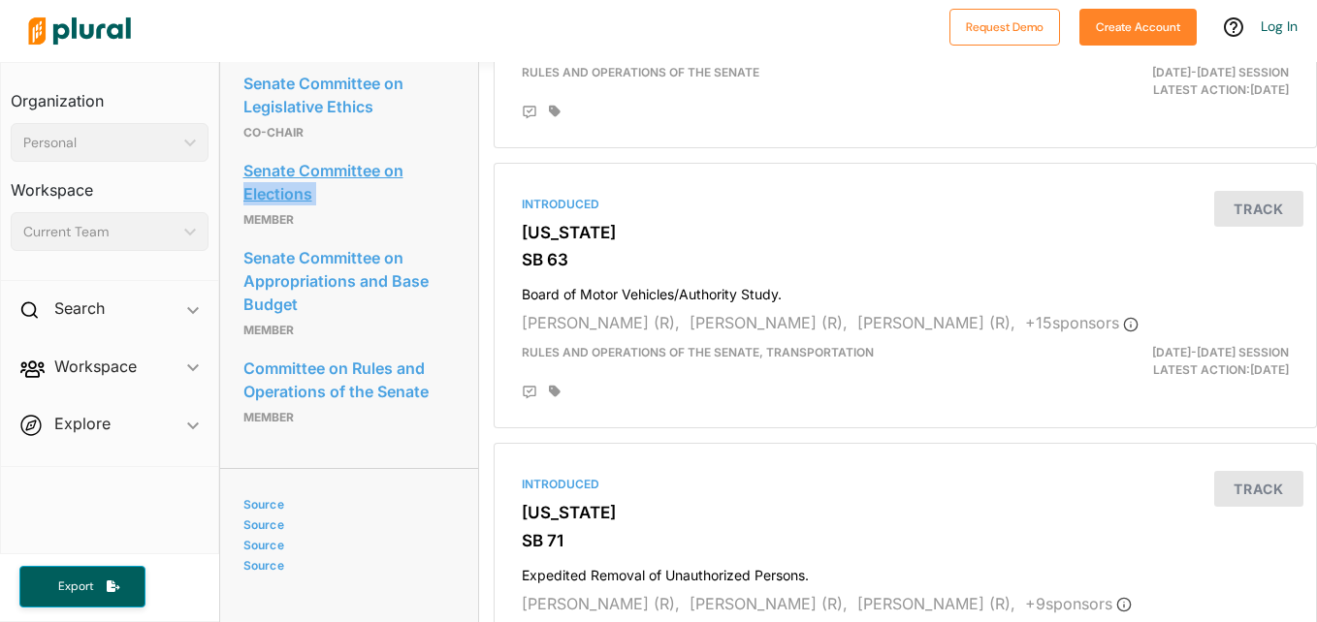
drag, startPoint x: 244, startPoint y: 252, endPoint x: 245, endPoint y: 228, distance: 24.3
click at [245, 228] on div "Senate Committee on Elections Member" at bounding box center [348, 193] width 211 height 87
copy link "Elections"
drag, startPoint x: 243, startPoint y: 363, endPoint x: 243, endPoint y: 318, distance: 44.6
click at [243, 318] on div "Senate Committee on Appropriations and Base Budget Member" at bounding box center [348, 293] width 211 height 111
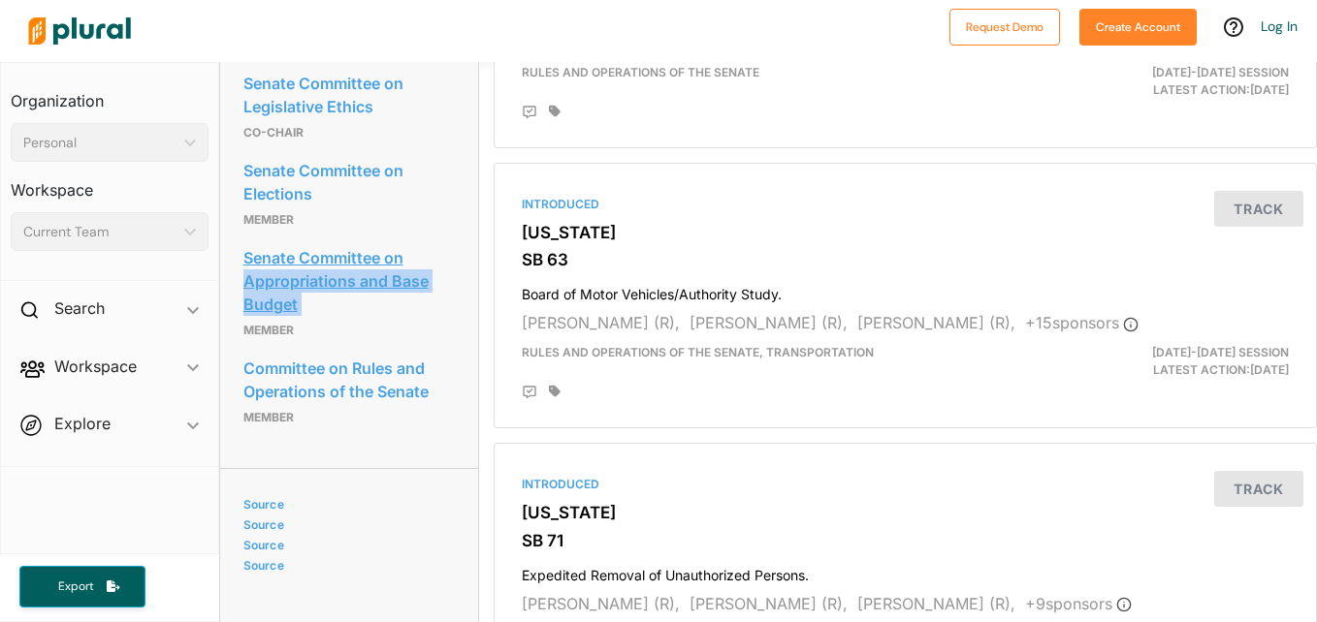
copy link "Appropriations and Base Budget"
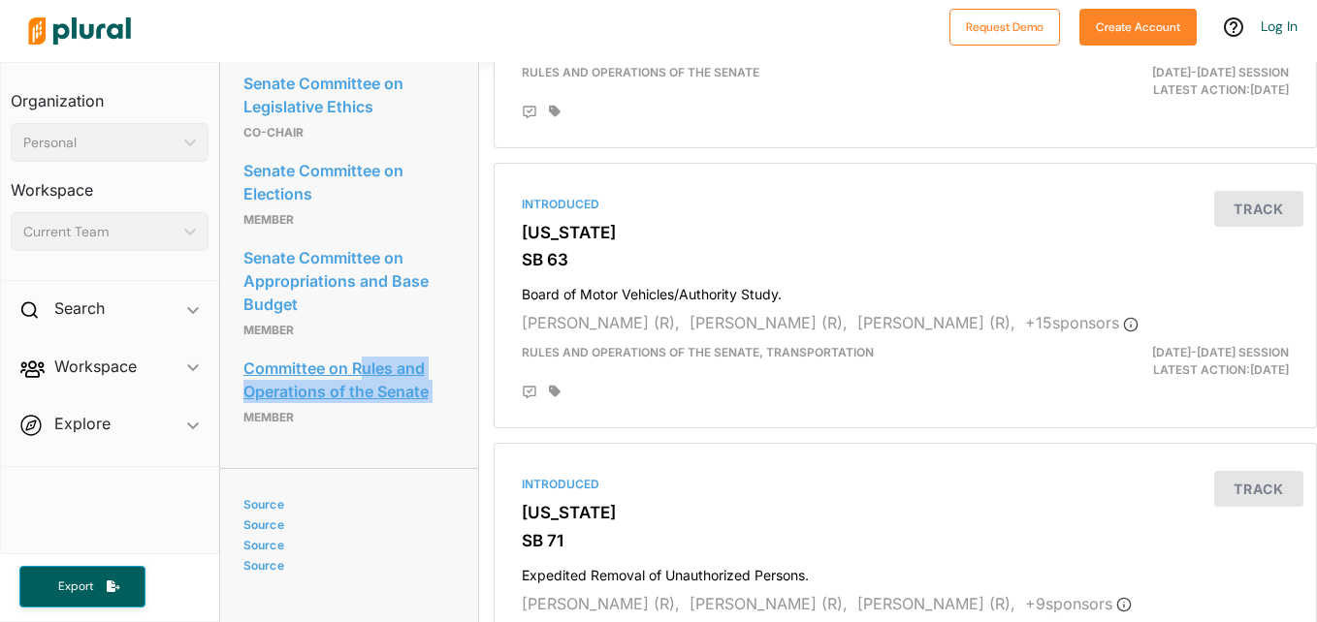
drag, startPoint x: 244, startPoint y: 454, endPoint x: 352, endPoint y: 408, distance: 116.9
click at [352, 408] on div "Committee on Rules and Operations of the Senate Member" at bounding box center [348, 391] width 211 height 87
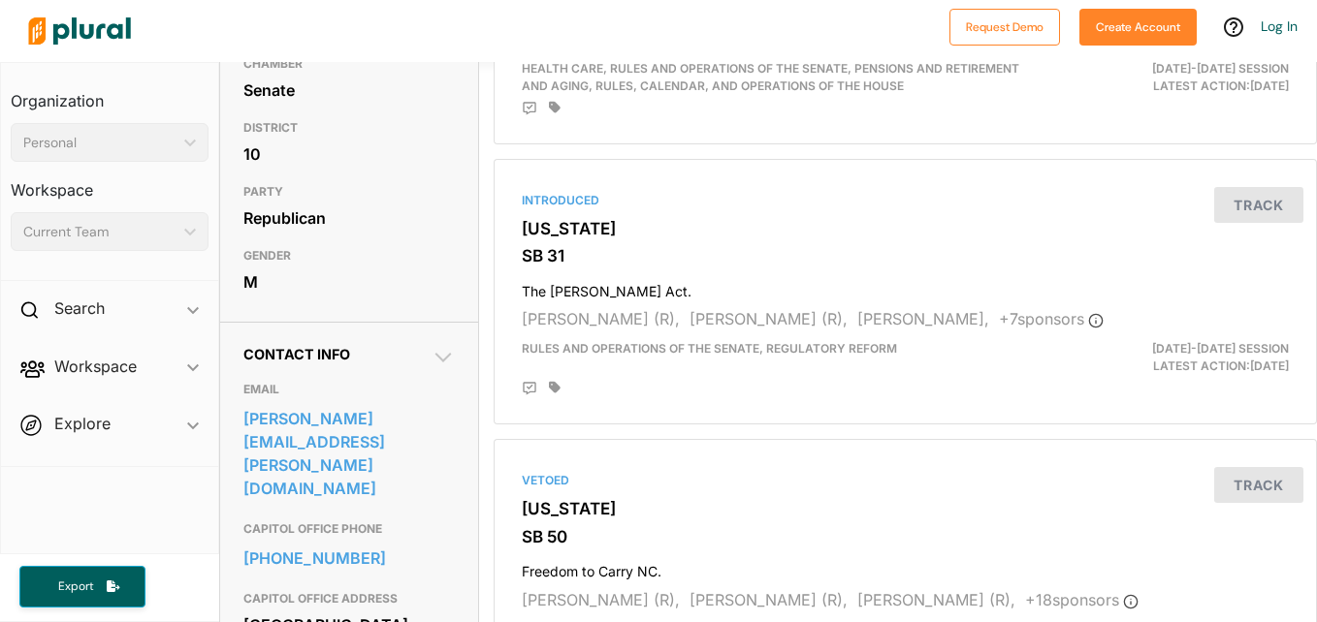
scroll to position [0, 0]
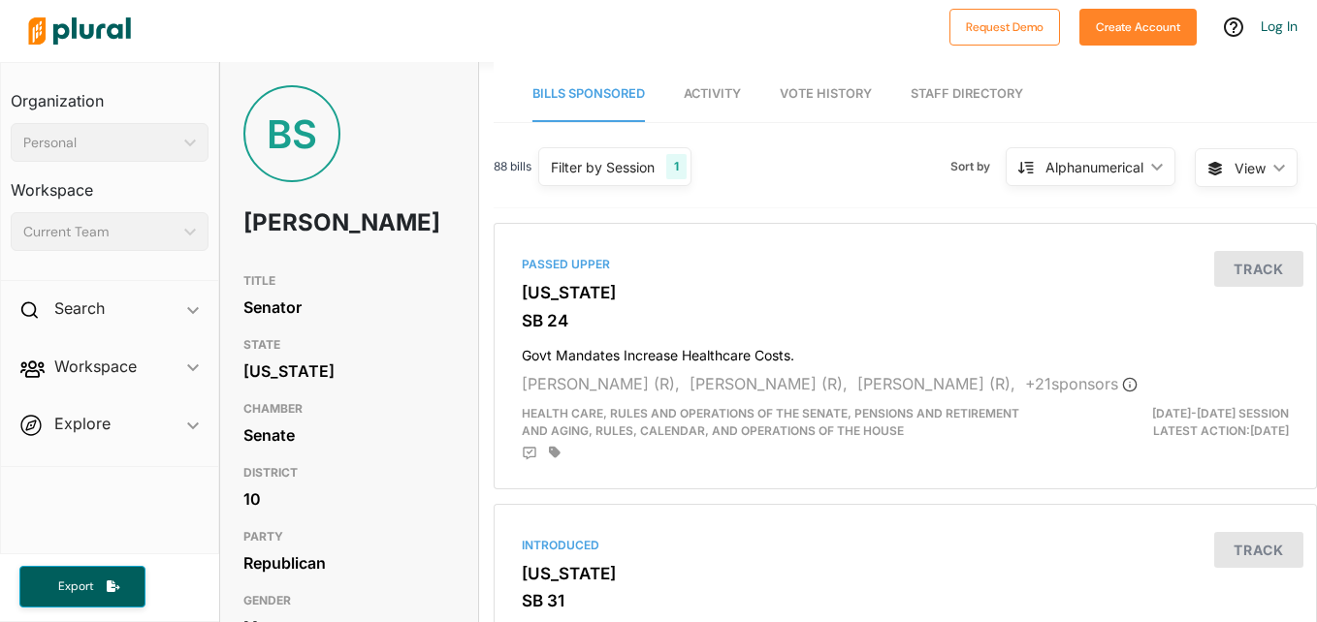
click at [722, 90] on span "Activity" at bounding box center [711, 93] width 57 height 15
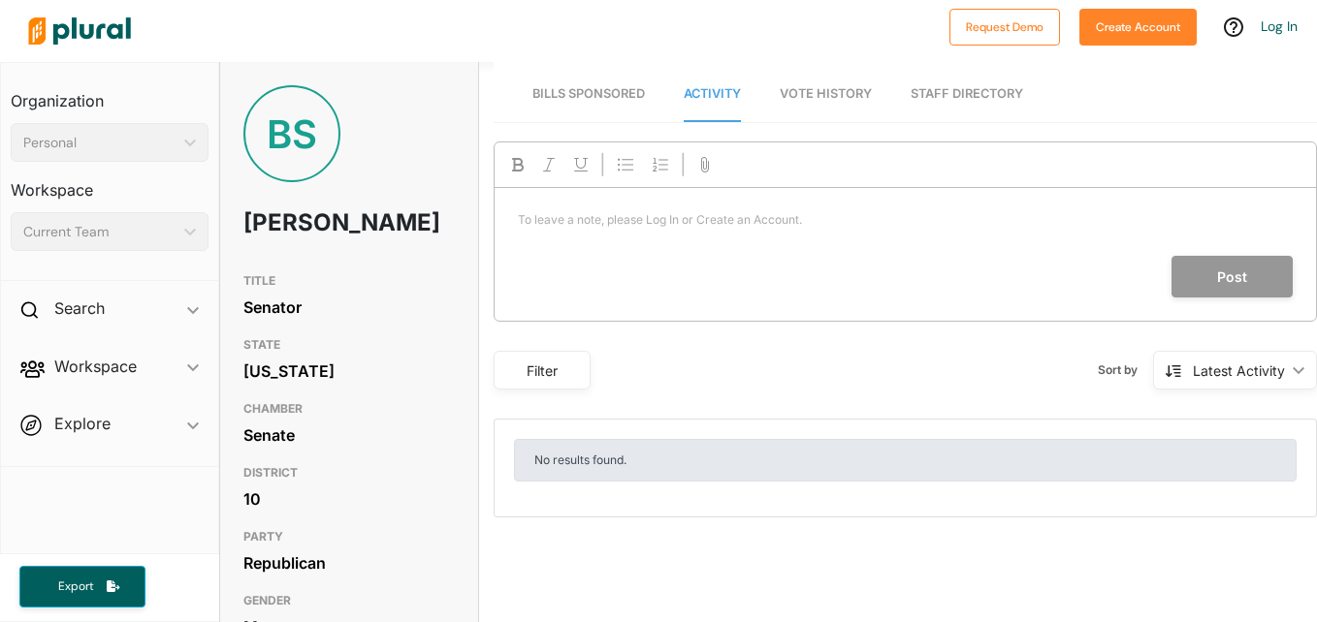
click at [609, 100] on span "Bills Sponsored" at bounding box center [588, 93] width 112 height 15
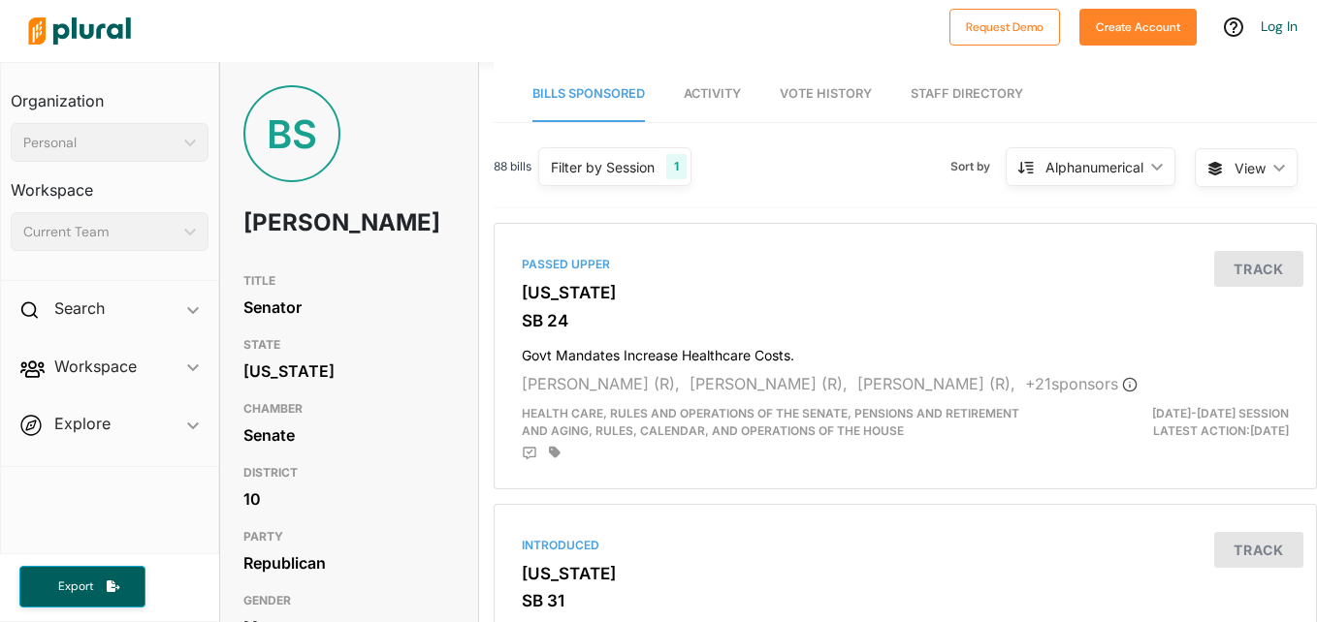
click at [831, 101] on link "Vote History" at bounding box center [825, 94] width 92 height 55
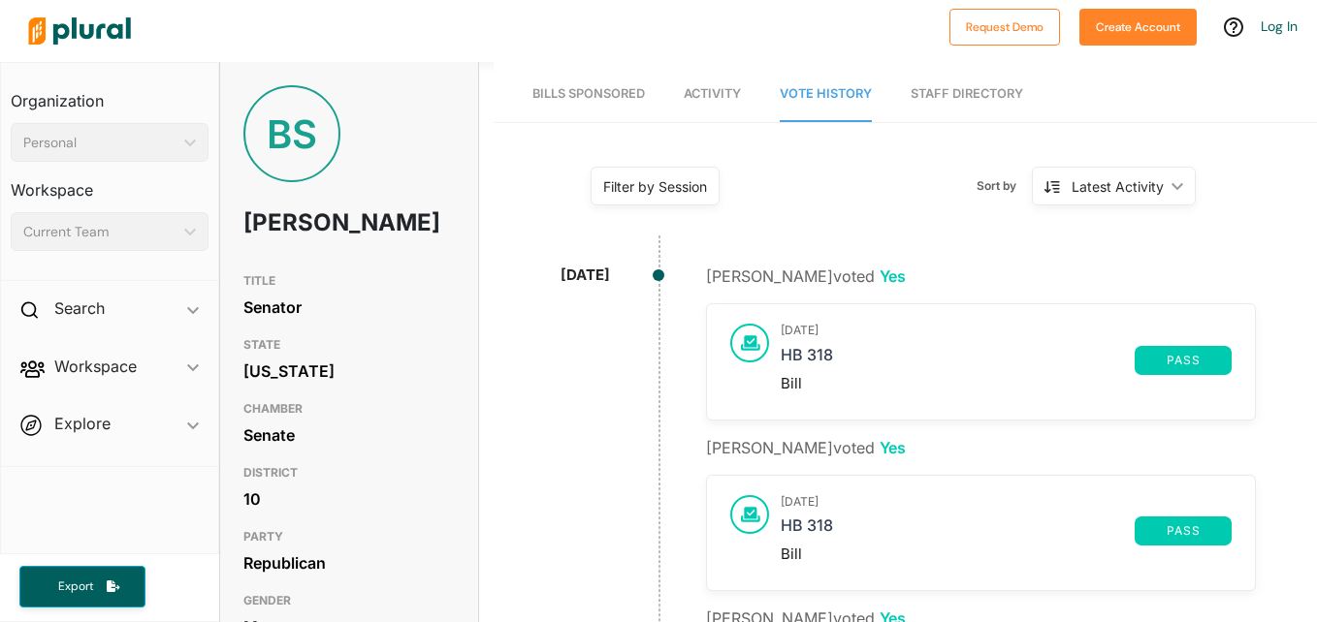
click at [697, 79] on link "Activity" at bounding box center [711, 94] width 57 height 55
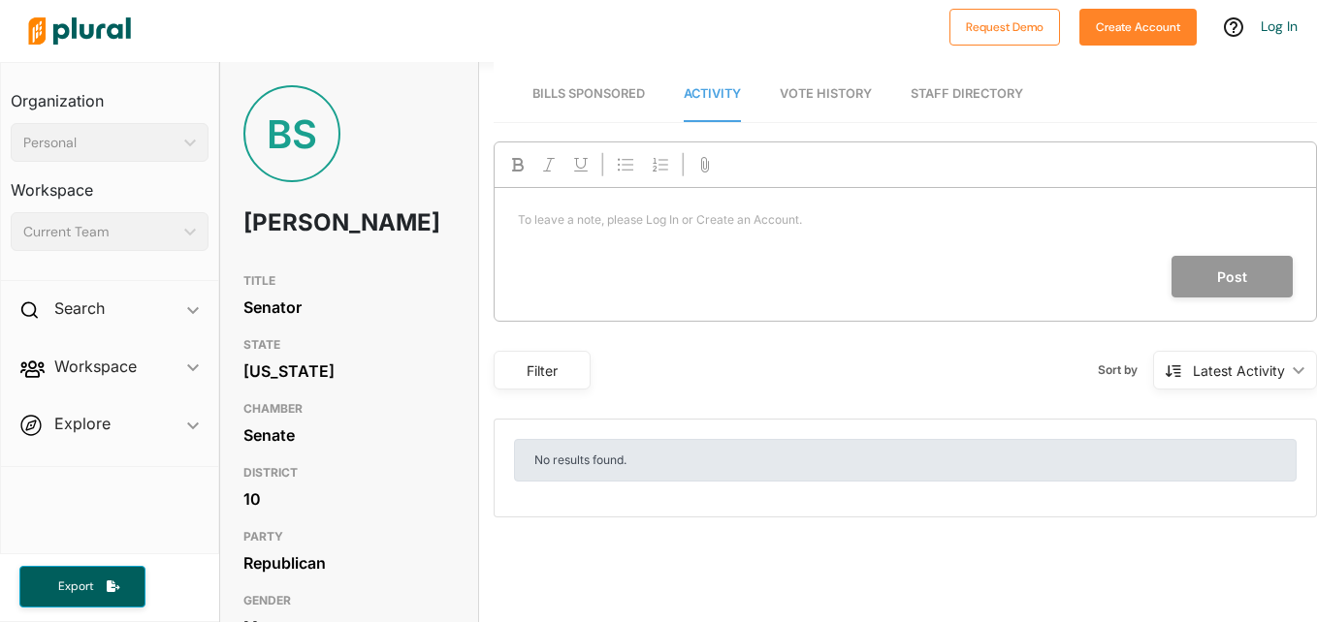
click at [570, 77] on link "Bills Sponsored" at bounding box center [588, 94] width 112 height 55
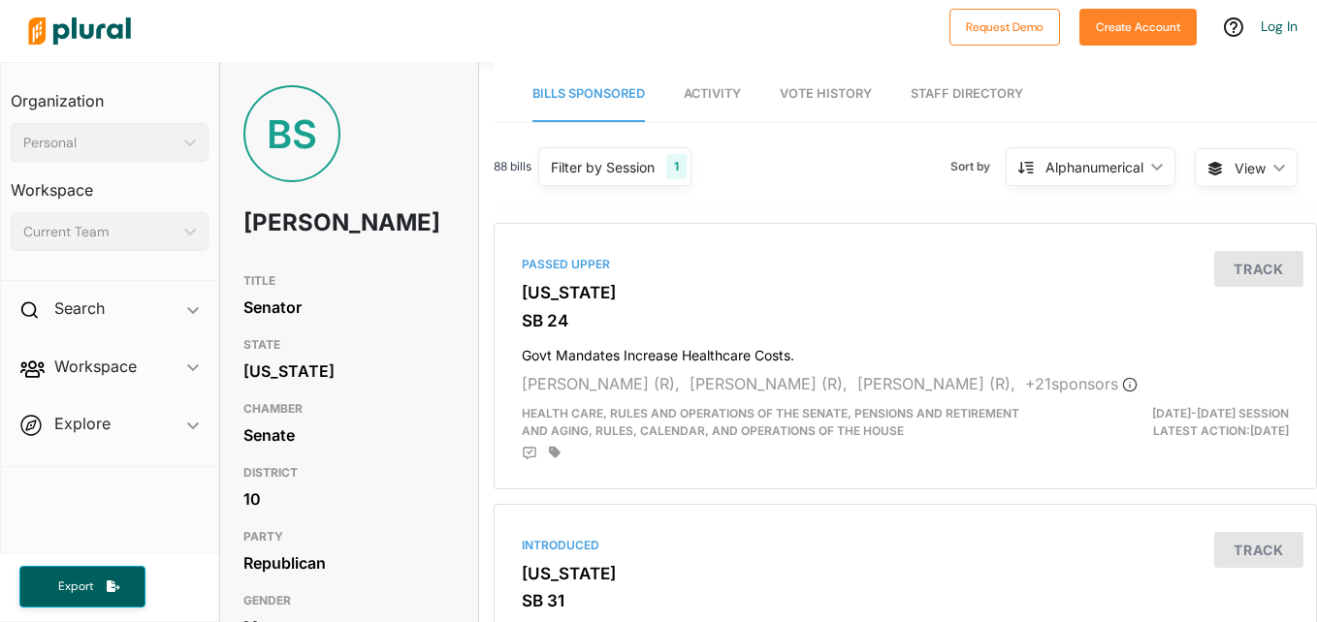
click at [736, 98] on span "Activity" at bounding box center [711, 93] width 57 height 15
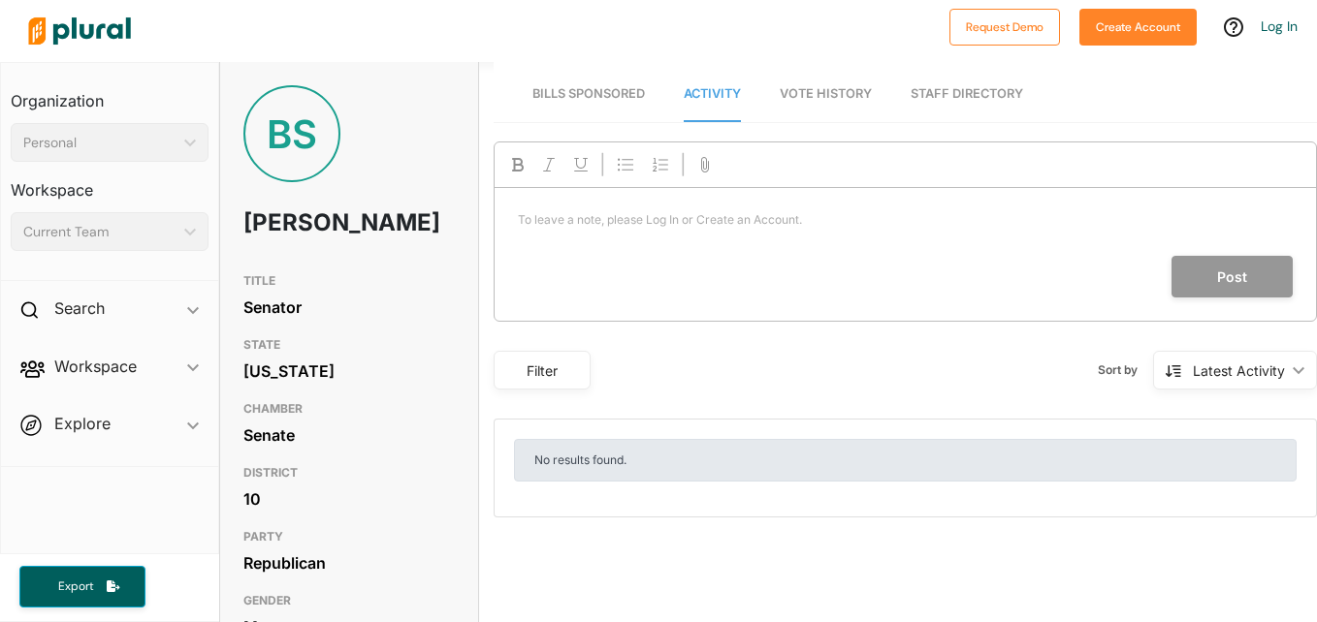
click at [810, 108] on link "Vote History" at bounding box center [825, 94] width 92 height 55
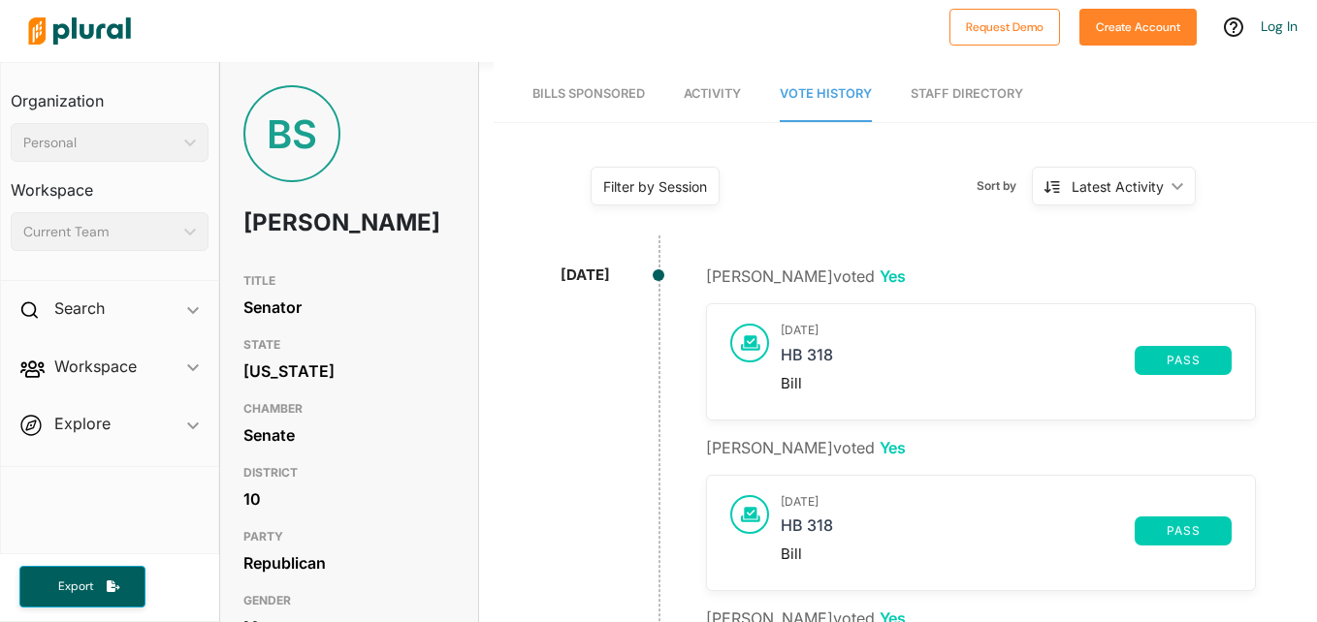
click at [984, 100] on link "Staff Directory" at bounding box center [966, 94] width 112 height 55
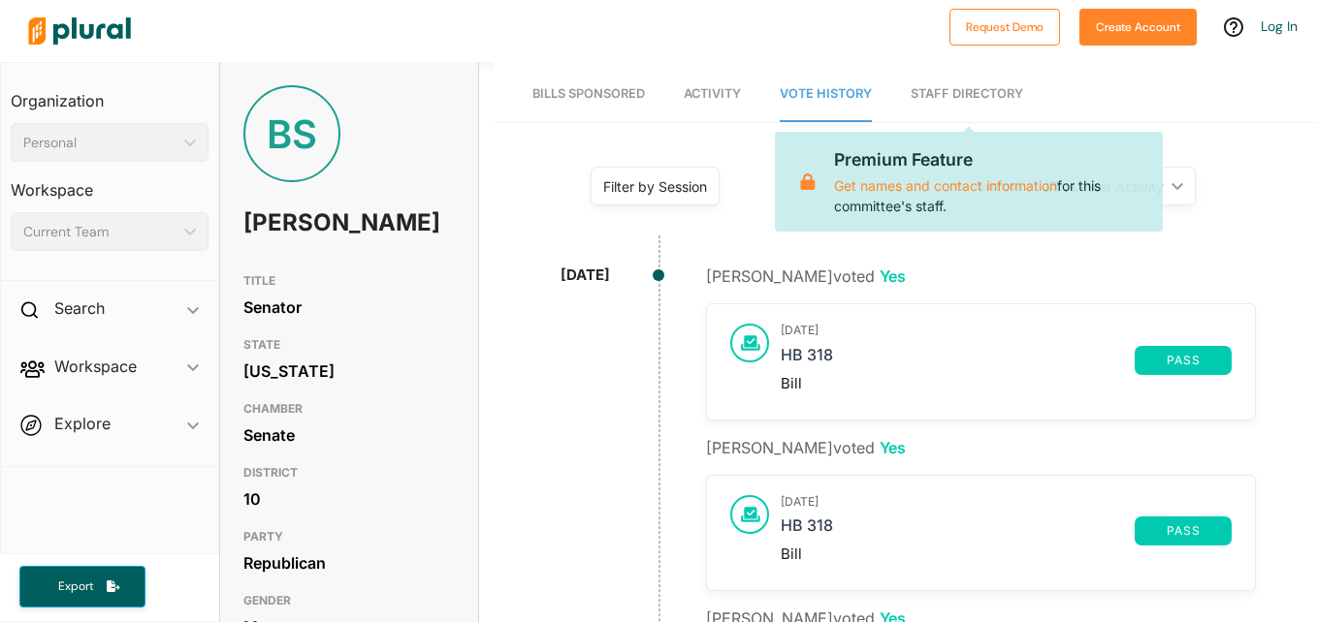
click at [759, 36] on div at bounding box center [479, 31] width 920 height 68
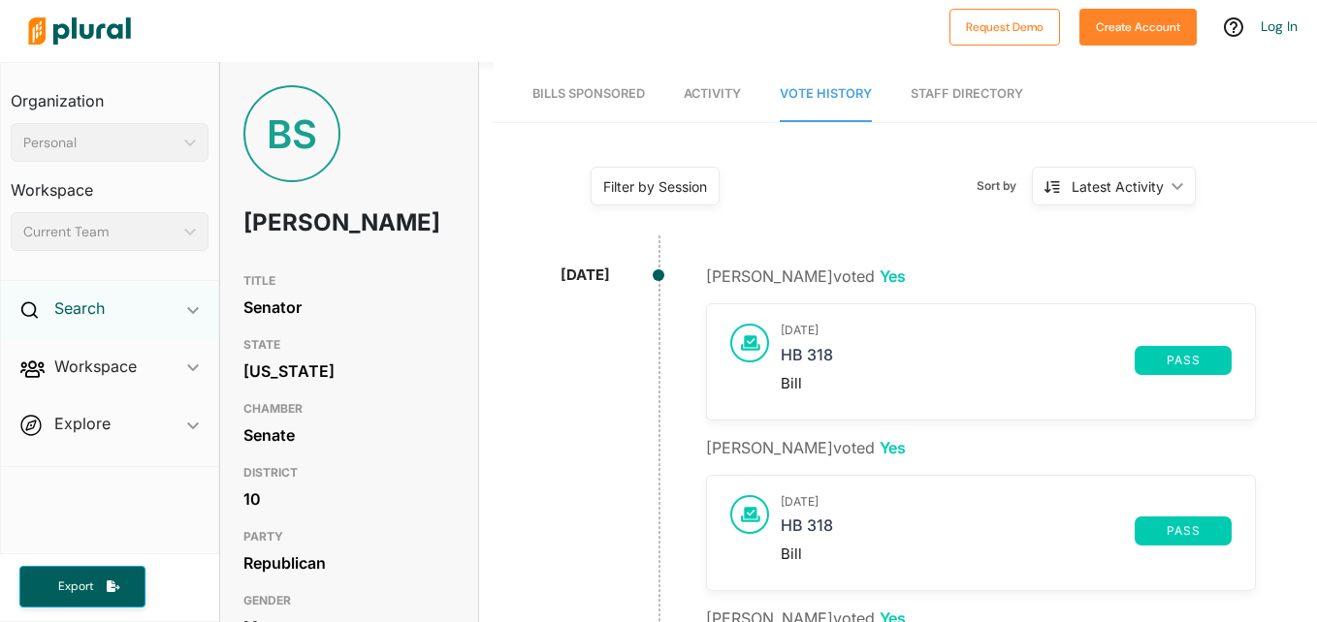
click at [97, 310] on h2 "Search" at bounding box center [79, 308] width 50 height 21
click at [71, 382] on span "Workspace ic_keyboard_arrow_down Members Bills Tags Saved Searches Activity" at bounding box center [109, 370] width 217 height 52
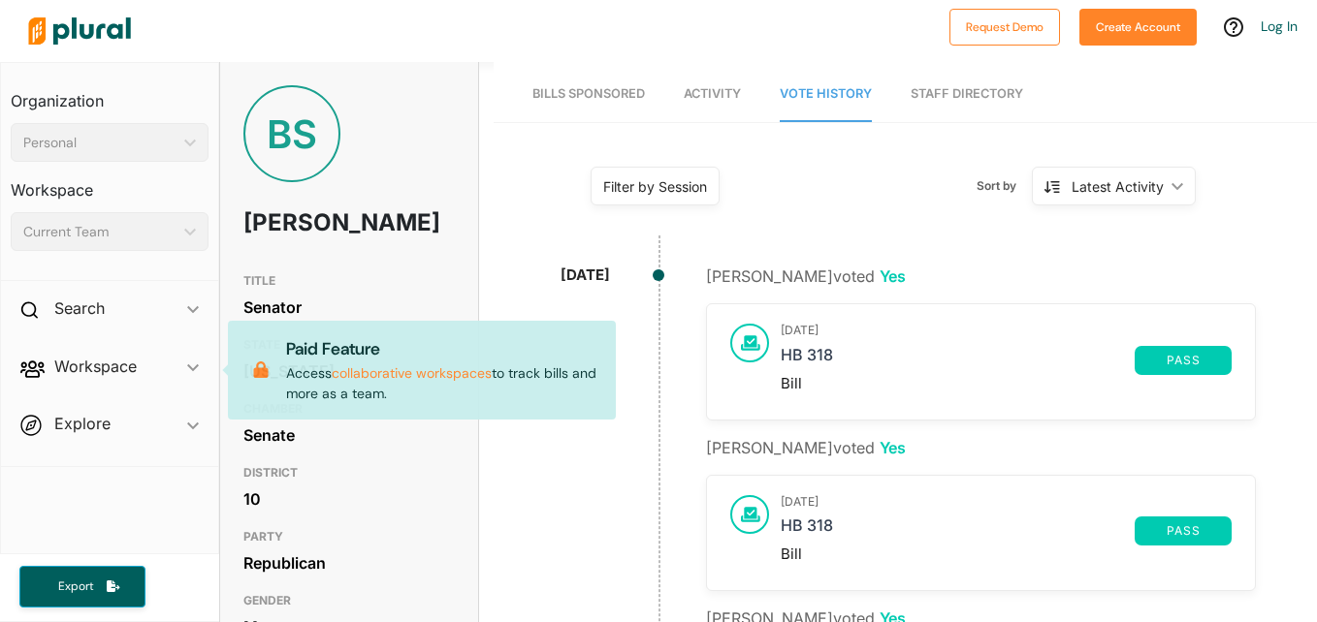
click at [79, 365] on span "Workspace ic_keyboard_arrow_down Members Bills Tags Saved Searches Activity Pai…" at bounding box center [109, 370] width 217 height 52
click at [315, 151] on div "BS" at bounding box center [291, 133] width 97 height 97
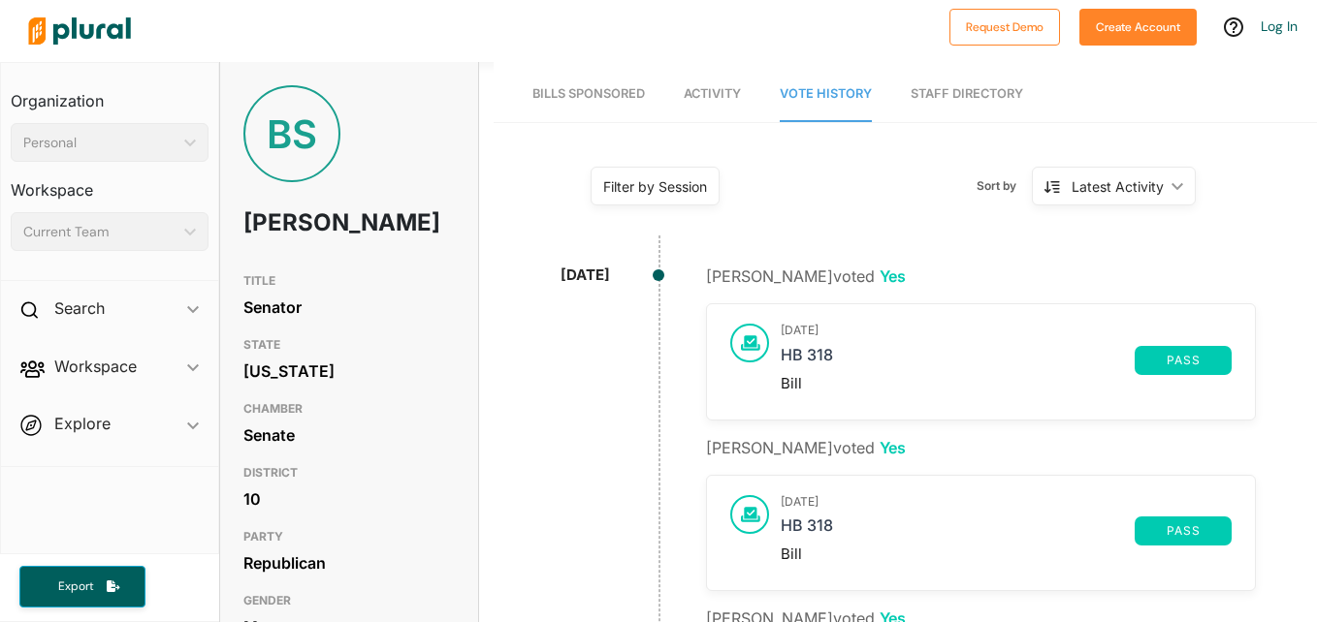
click at [365, 243] on h1 "[PERSON_NAME]" at bounding box center [306, 223] width 127 height 58
